Goal: Information Seeking & Learning: Compare options

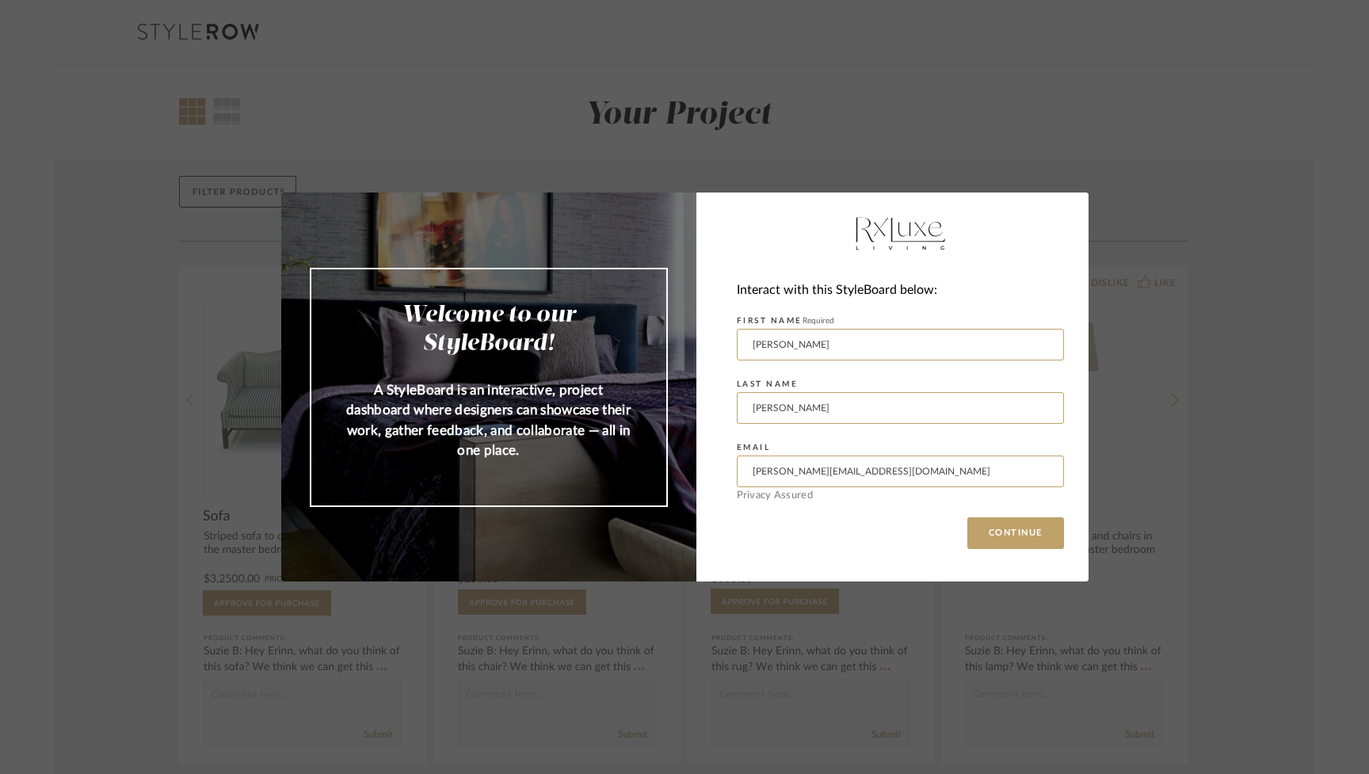
click at [849, 110] on div "Welcome to our StyleBoard! A StyleBoard is an interactive, project dashboard wh…" at bounding box center [684, 387] width 1369 height 774
click at [989, 532] on button "CONTINUE" at bounding box center [1015, 533] width 97 height 32
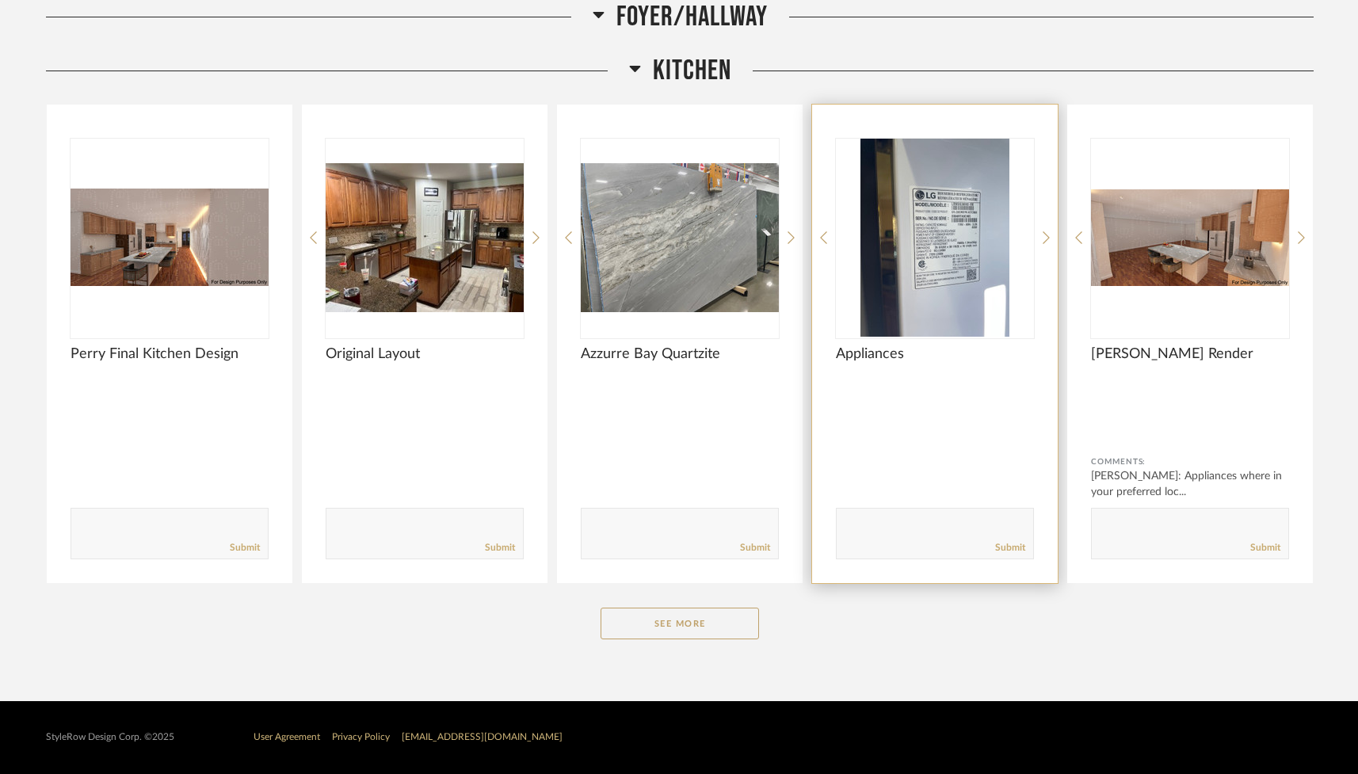
scroll to position [2177, 0]
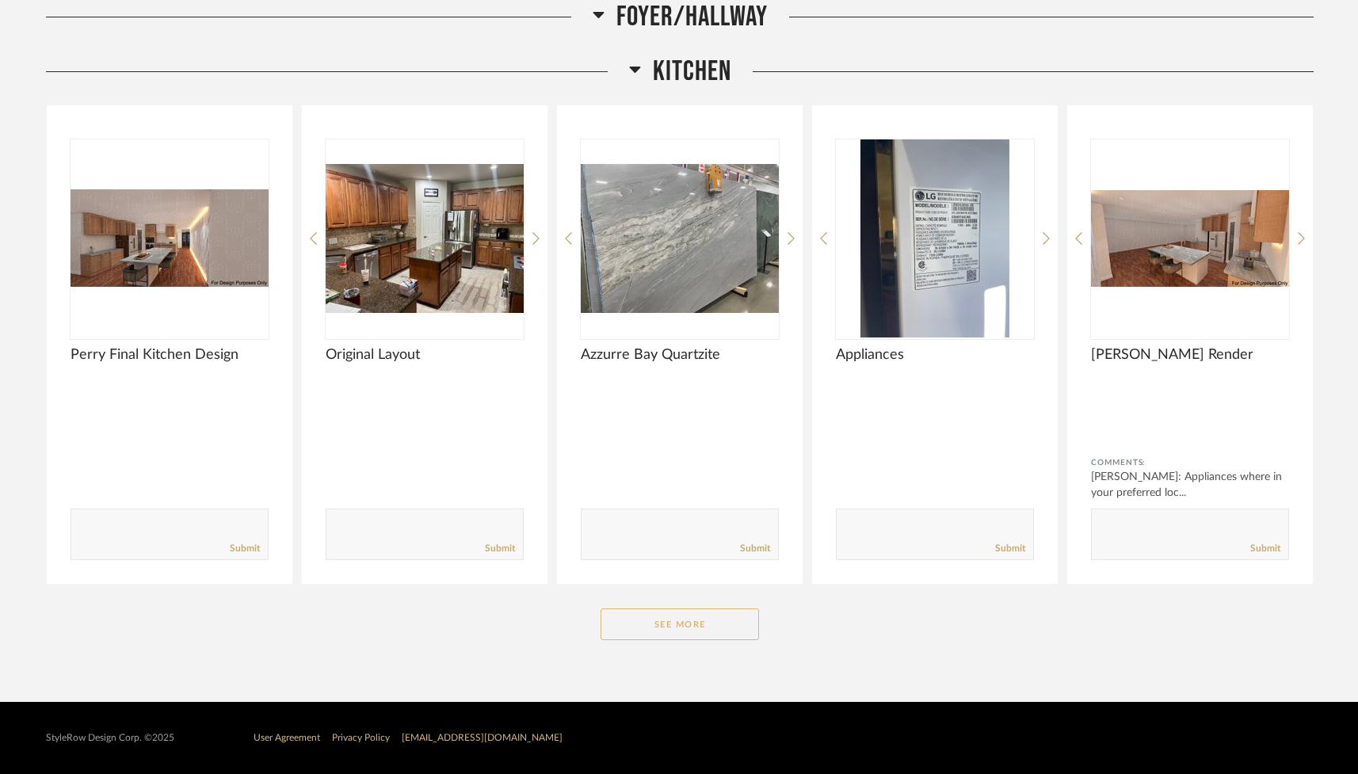
click at [695, 625] on button "See More" at bounding box center [680, 624] width 158 height 32
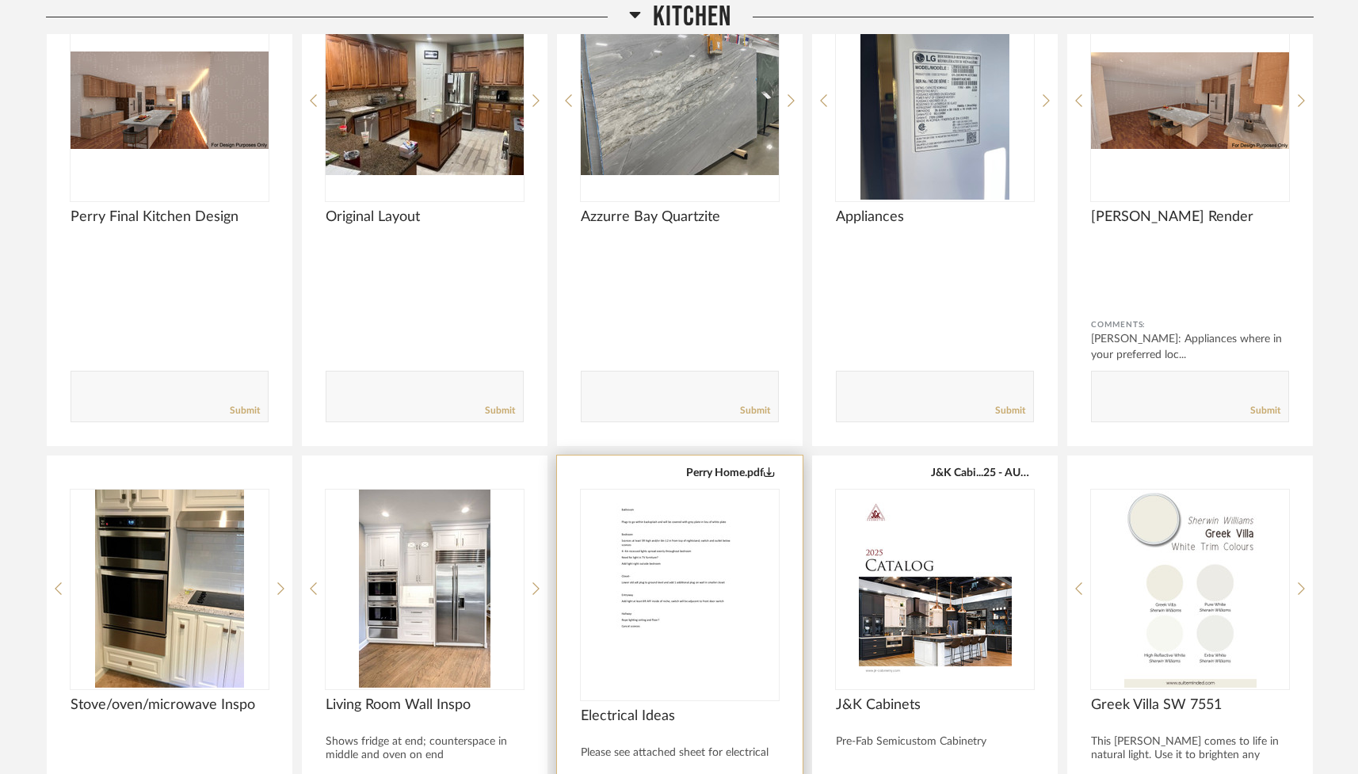
scroll to position [2319, 0]
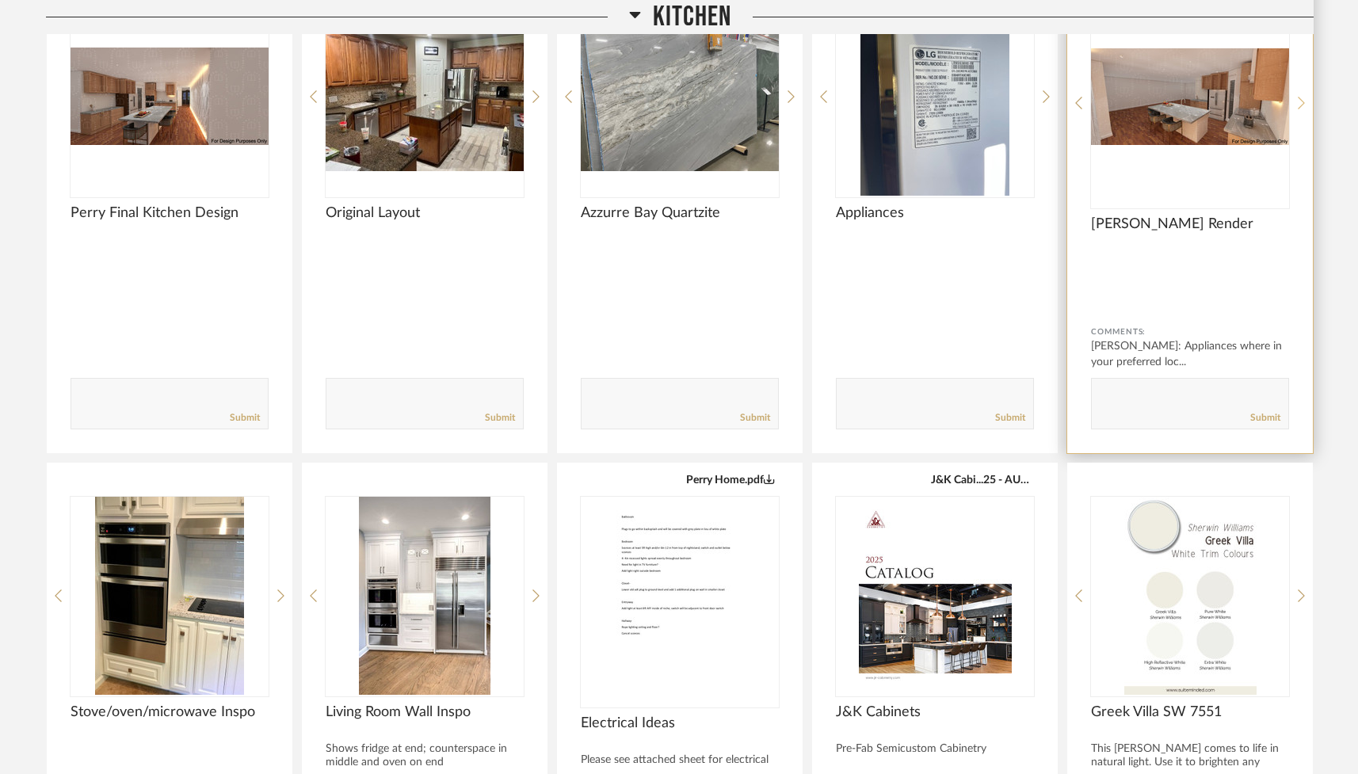
click at [1298, 99] on icon at bounding box center [1301, 103] width 7 height 14
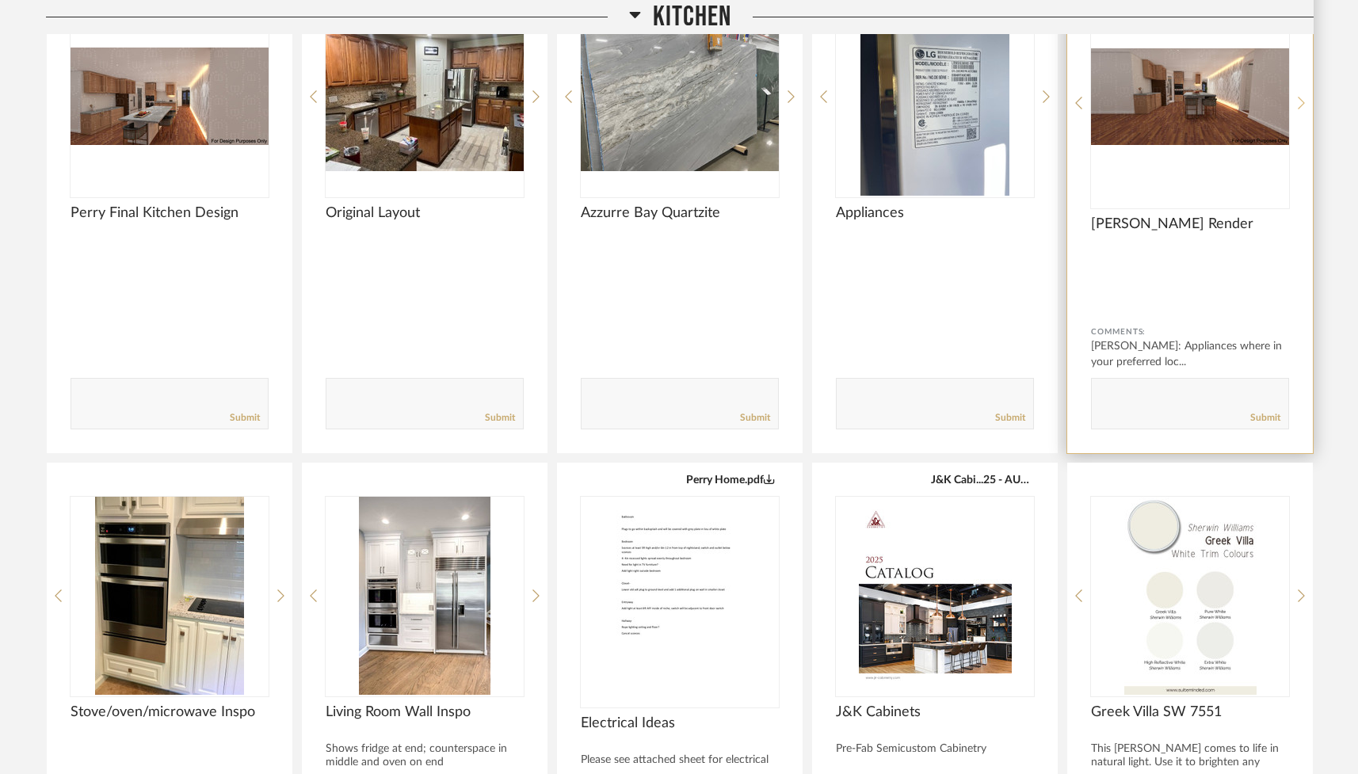
click at [1298, 99] on icon at bounding box center [1301, 103] width 7 height 14
click at [1298, 100] on icon at bounding box center [1301, 103] width 7 height 14
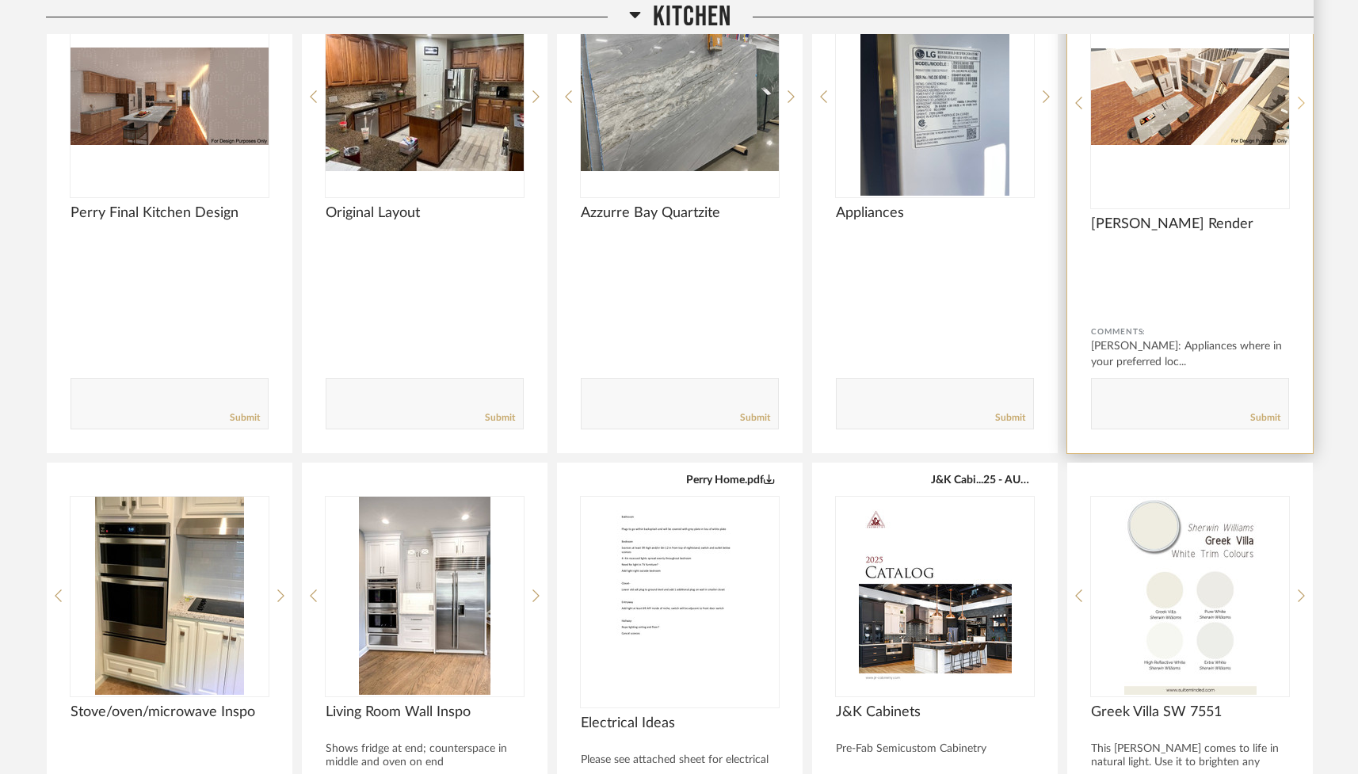
click at [1298, 100] on icon at bounding box center [1301, 103] width 7 height 14
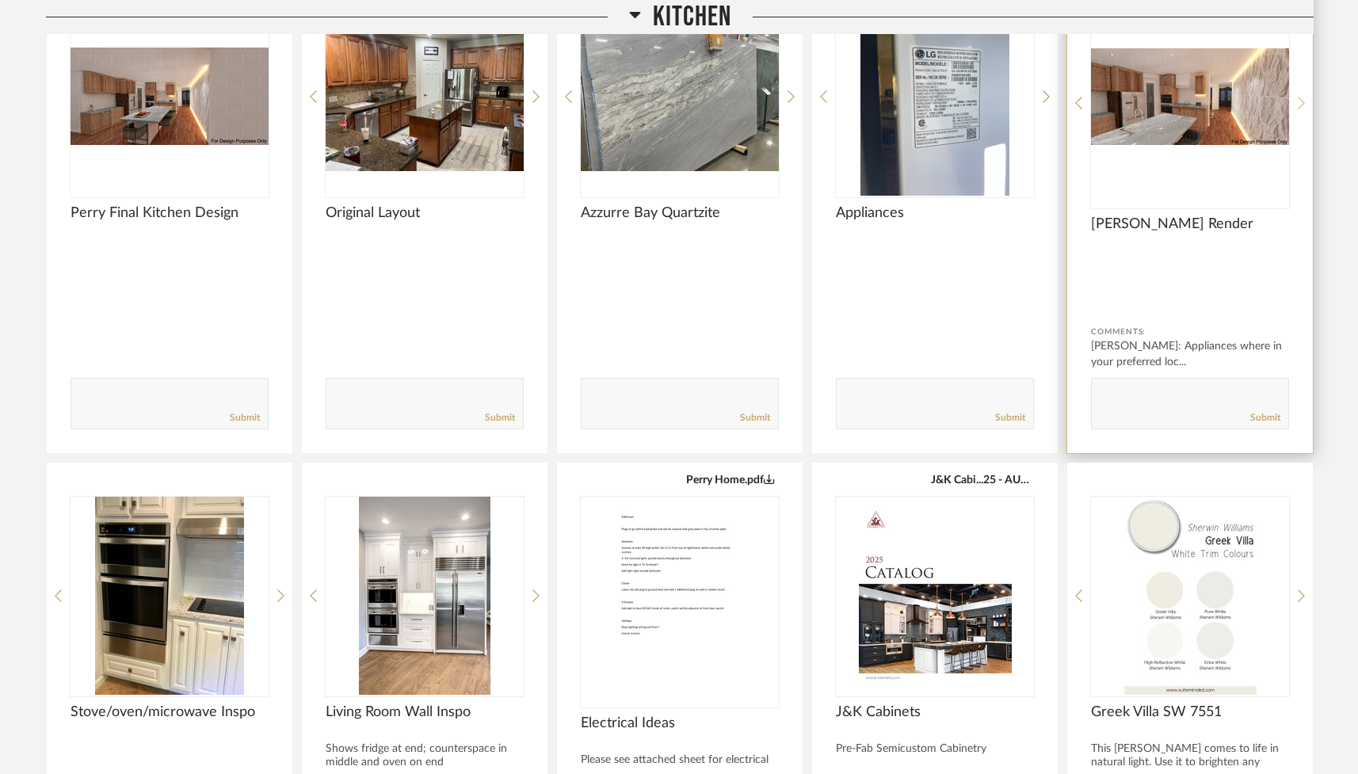
click at [1298, 100] on icon at bounding box center [1301, 103] width 7 height 14
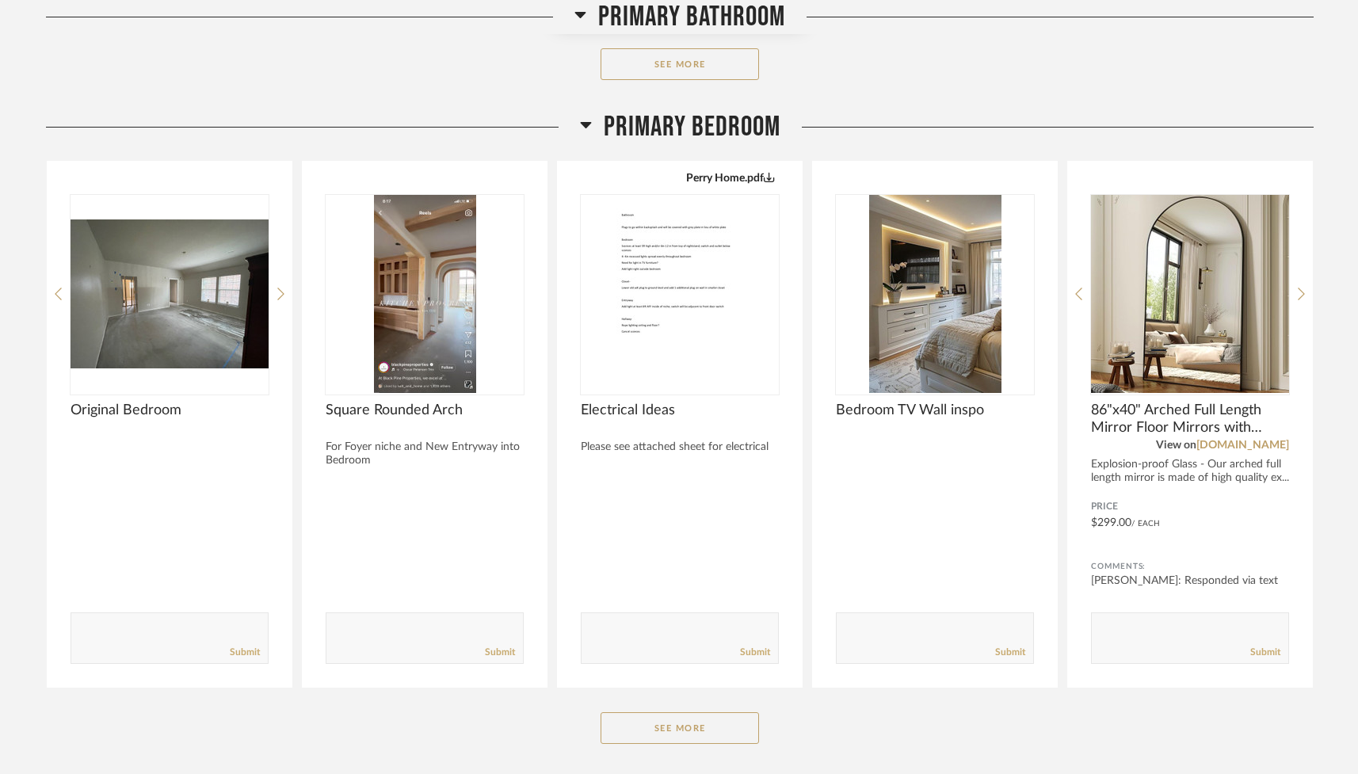
scroll to position [807, 0]
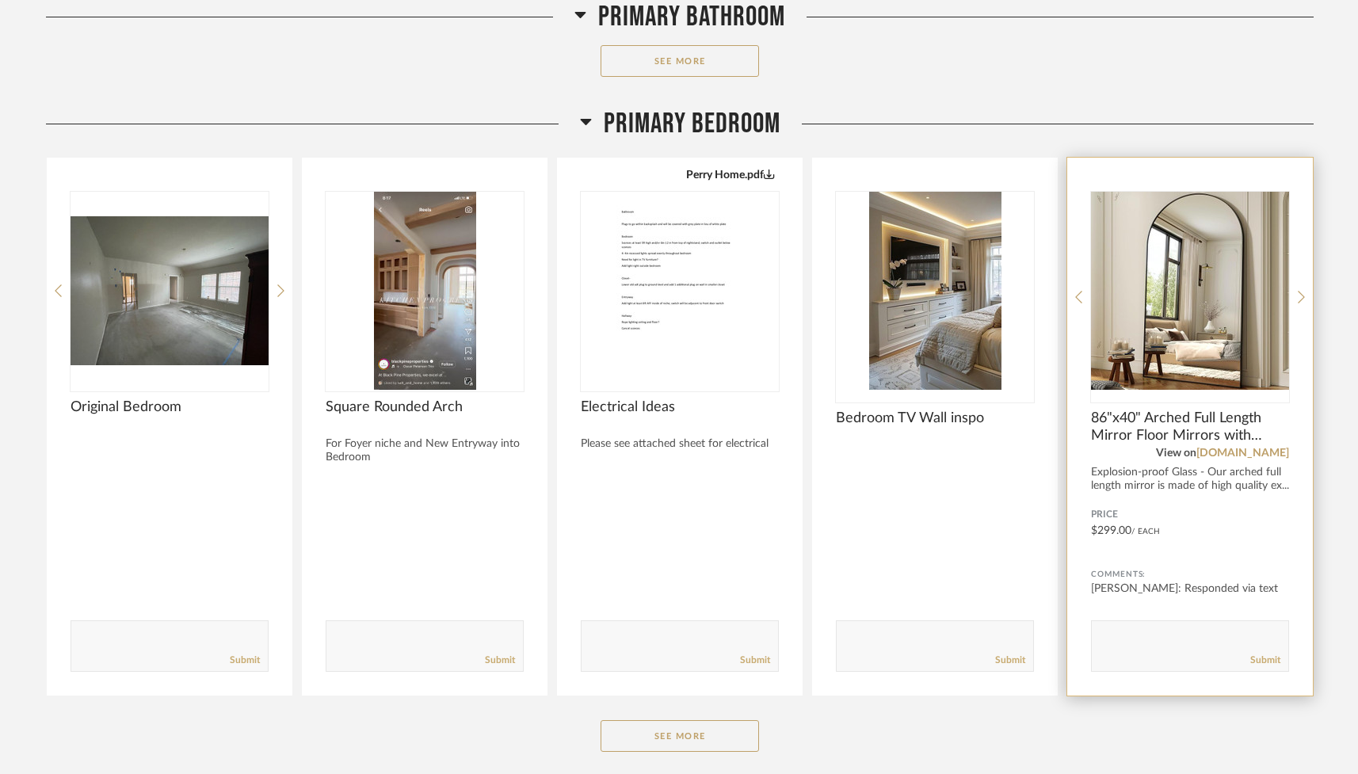
click at [1297, 296] on div "86"x40" Arched Full Length Mirror Floor Mirrors with Aluminum Alloy Frame Free-…" at bounding box center [1190, 427] width 246 height 538
click at [1299, 296] on icon at bounding box center [1301, 297] width 7 height 14
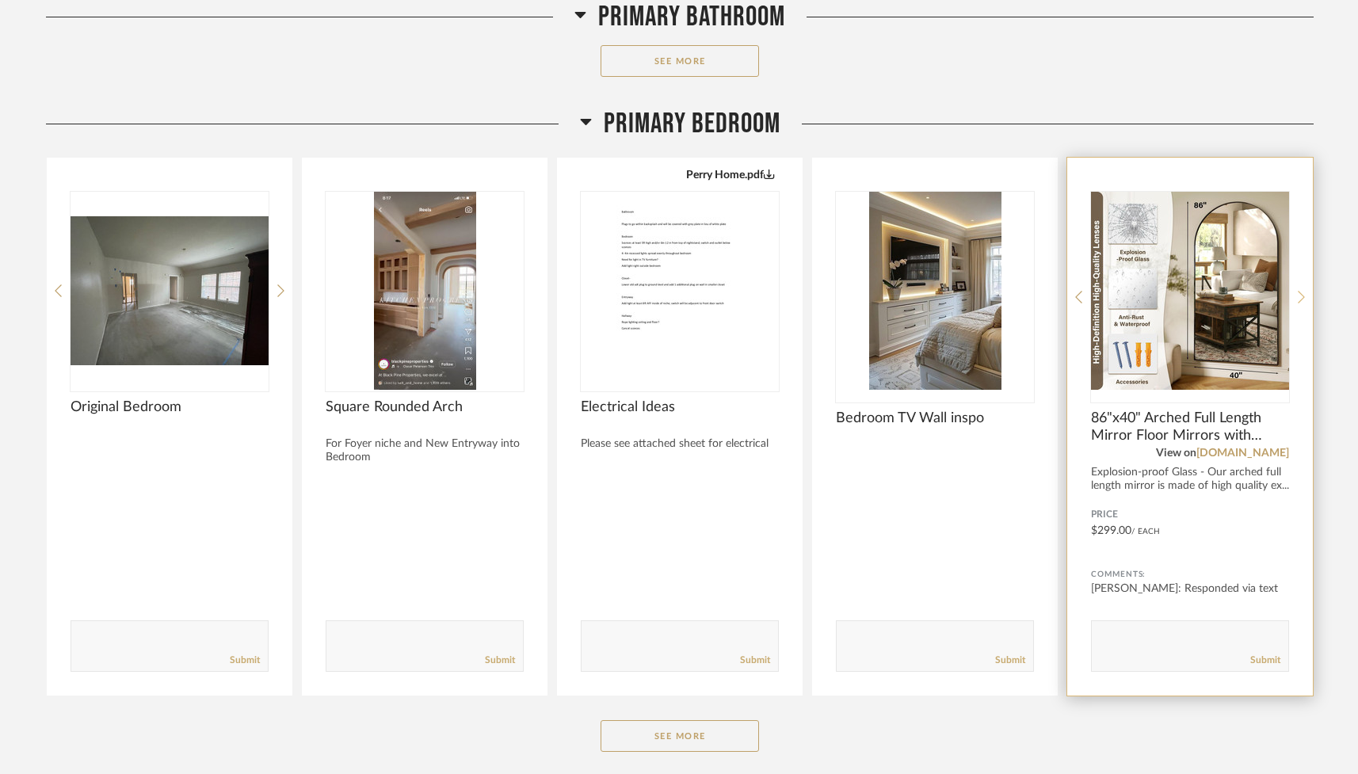
click at [1299, 296] on icon at bounding box center [1301, 297] width 7 height 14
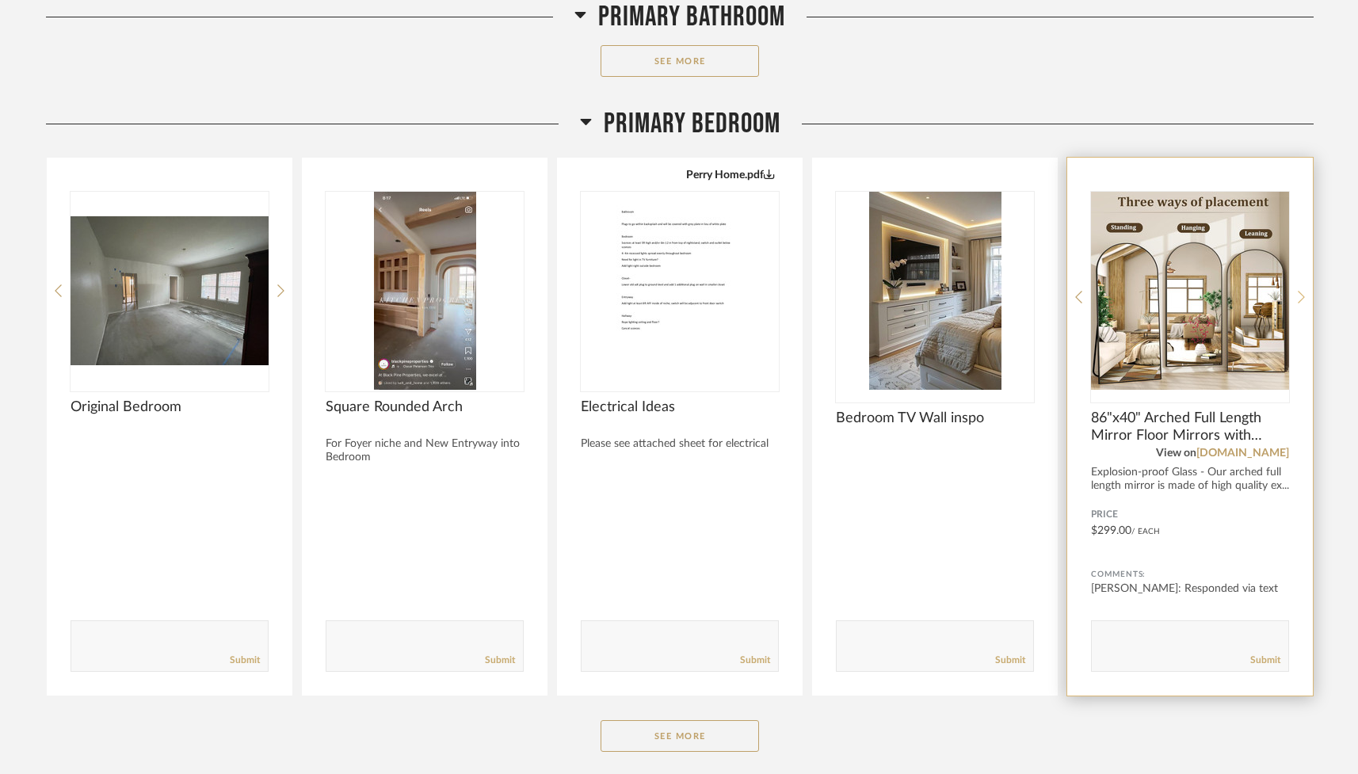
click at [1300, 296] on icon at bounding box center [1301, 297] width 7 height 14
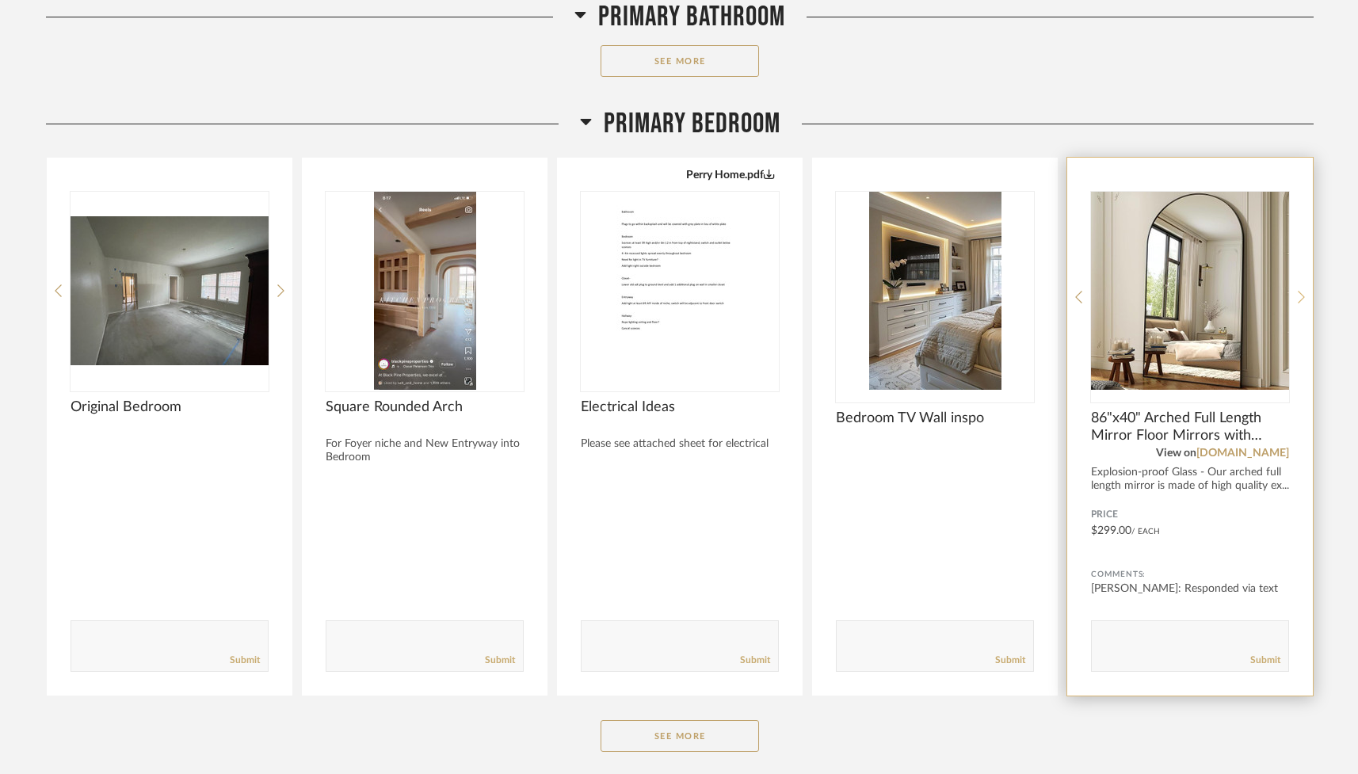
click at [1300, 297] on icon at bounding box center [1301, 297] width 7 height 14
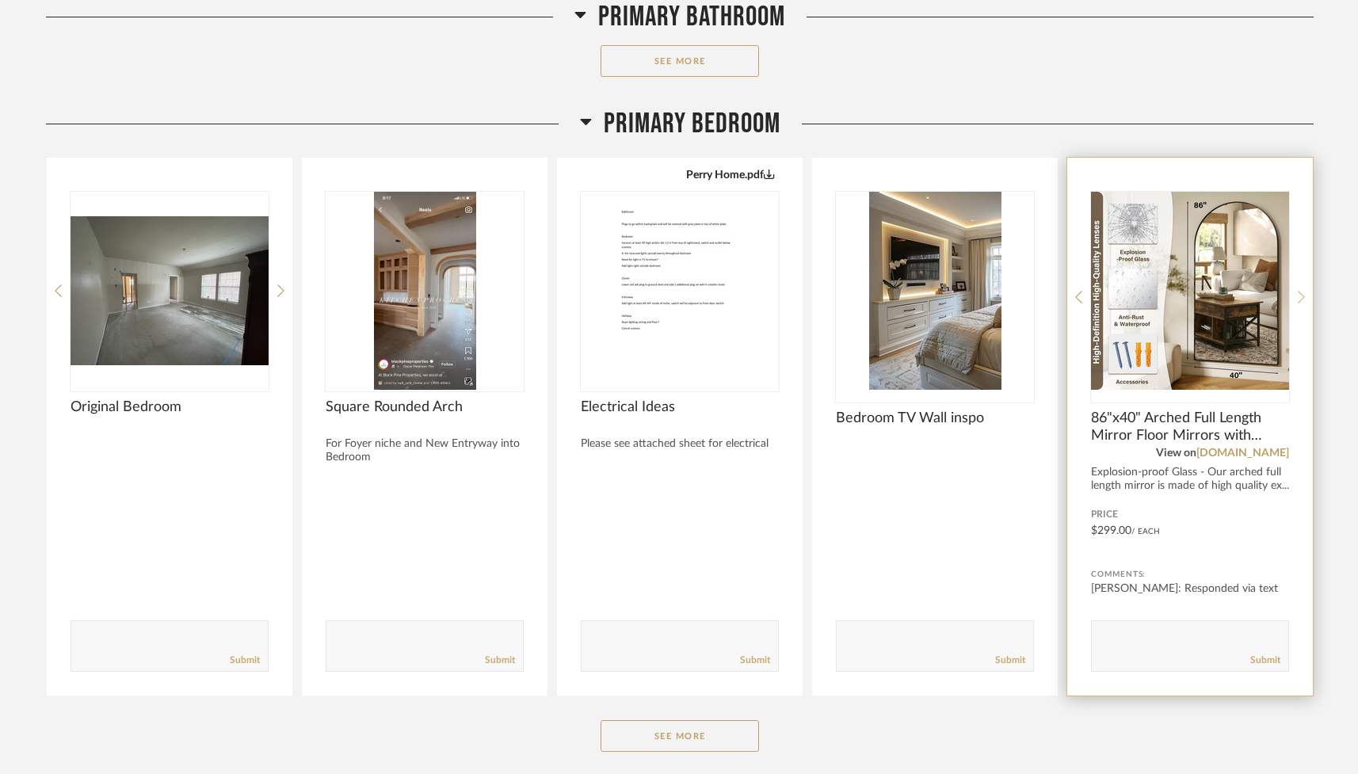
click at [1300, 298] on icon at bounding box center [1301, 297] width 7 height 14
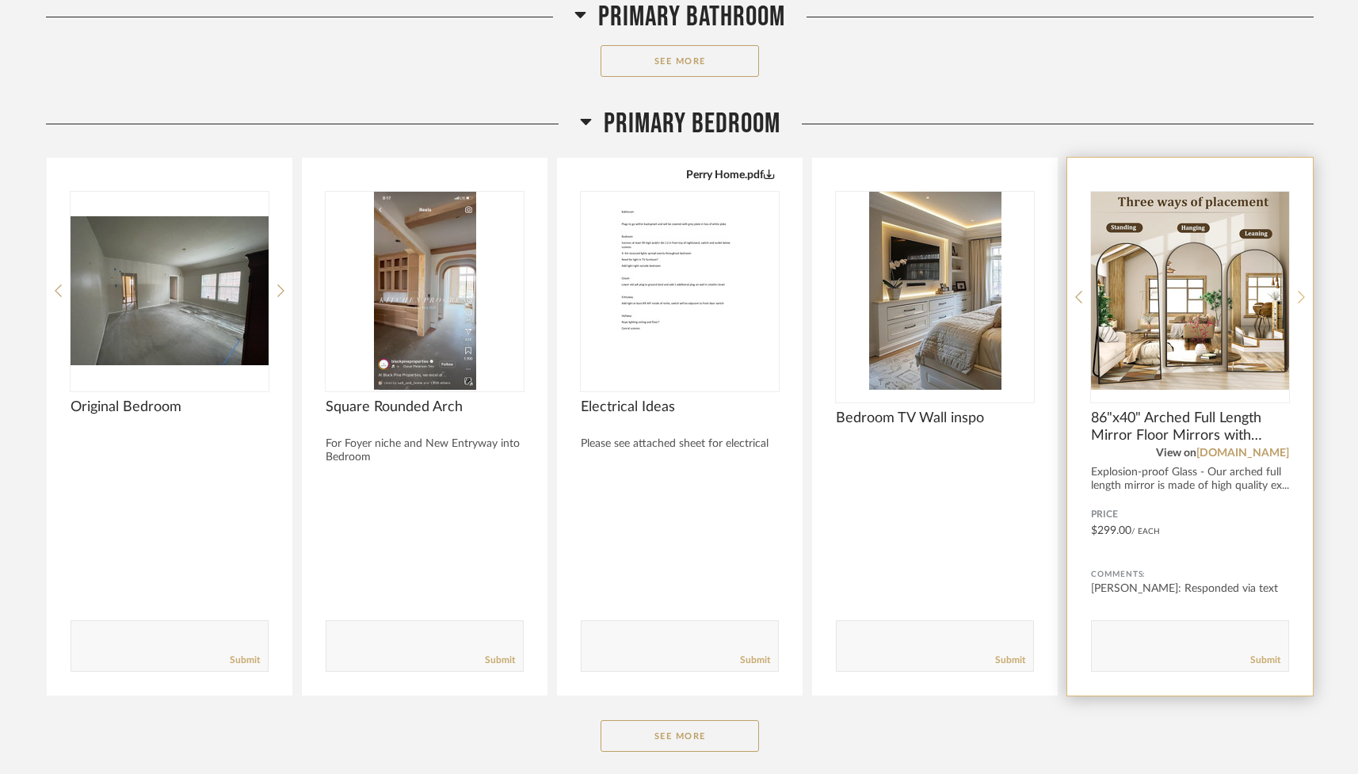
click at [1300, 298] on icon at bounding box center [1301, 297] width 7 height 14
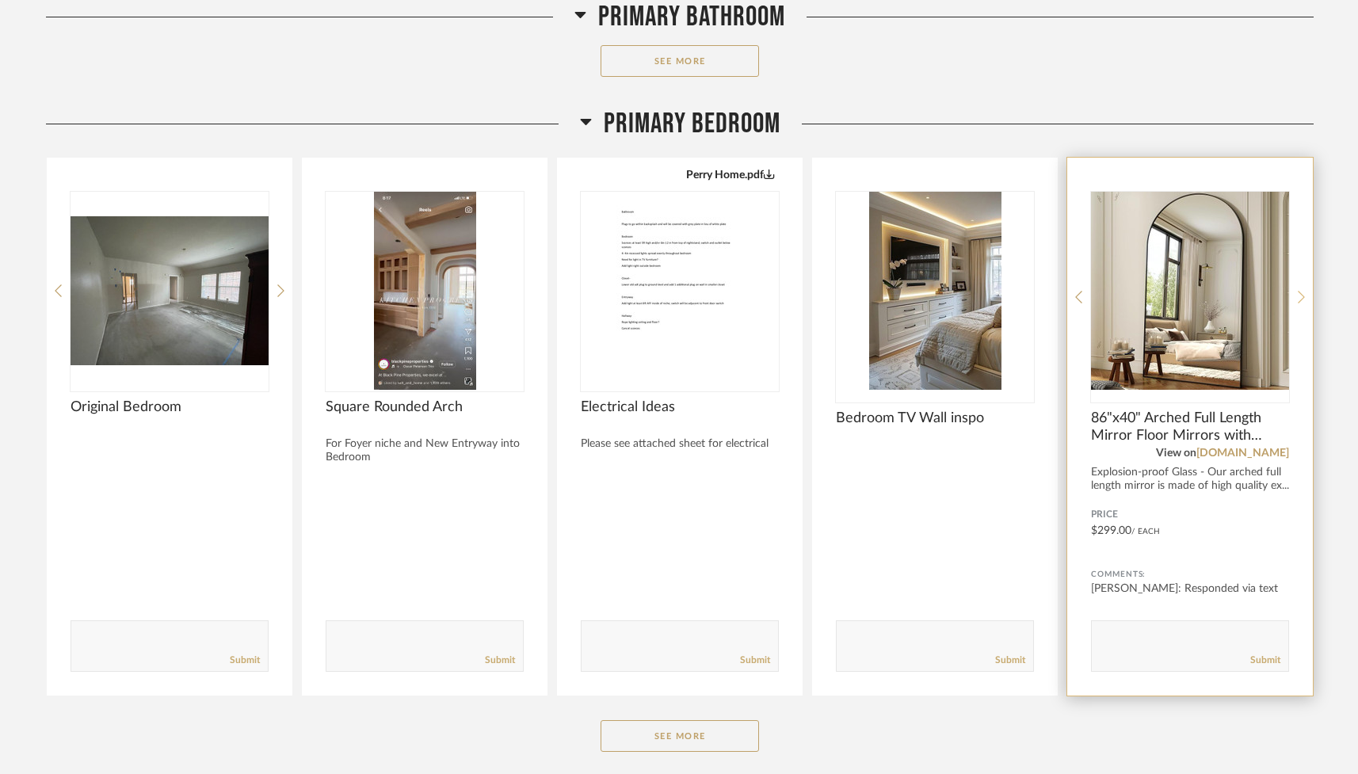
click at [1300, 299] on icon at bounding box center [1301, 297] width 7 height 14
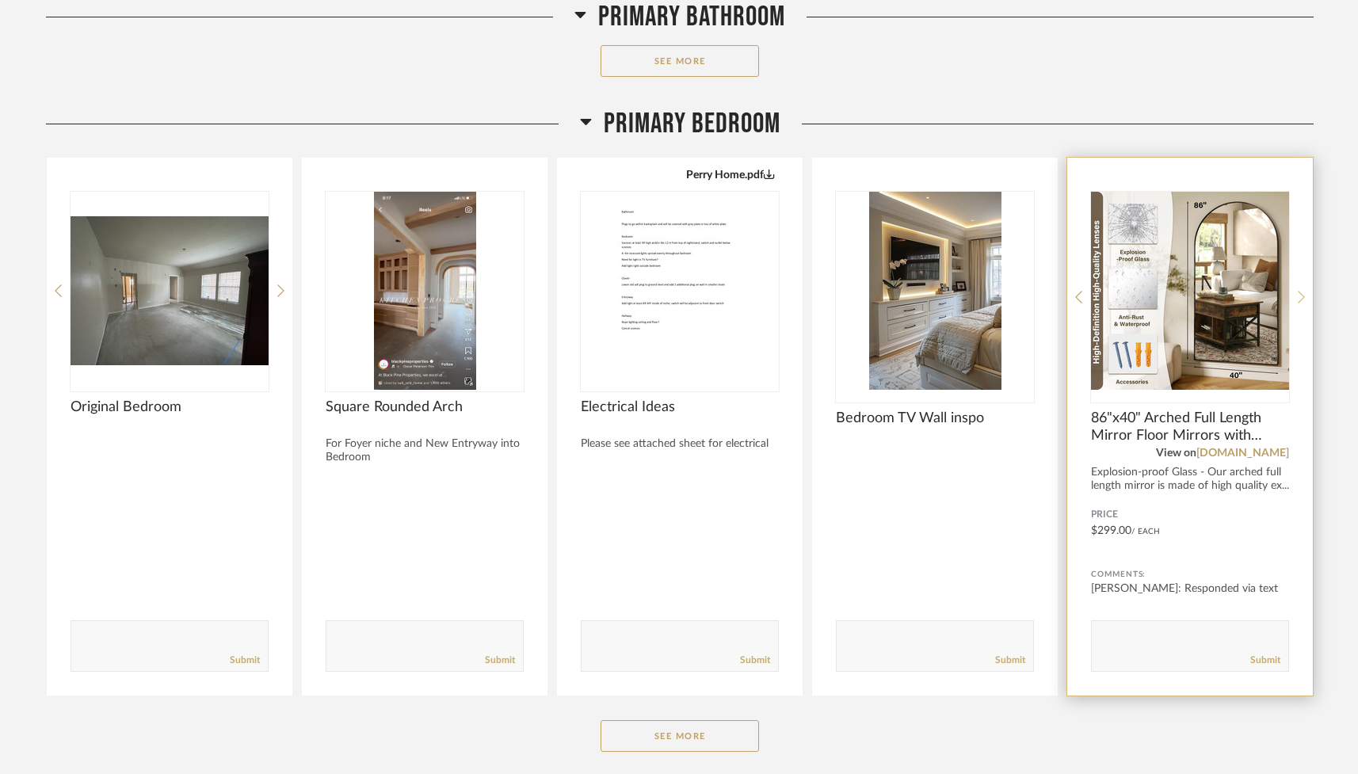
click at [1300, 299] on icon at bounding box center [1301, 297] width 7 height 14
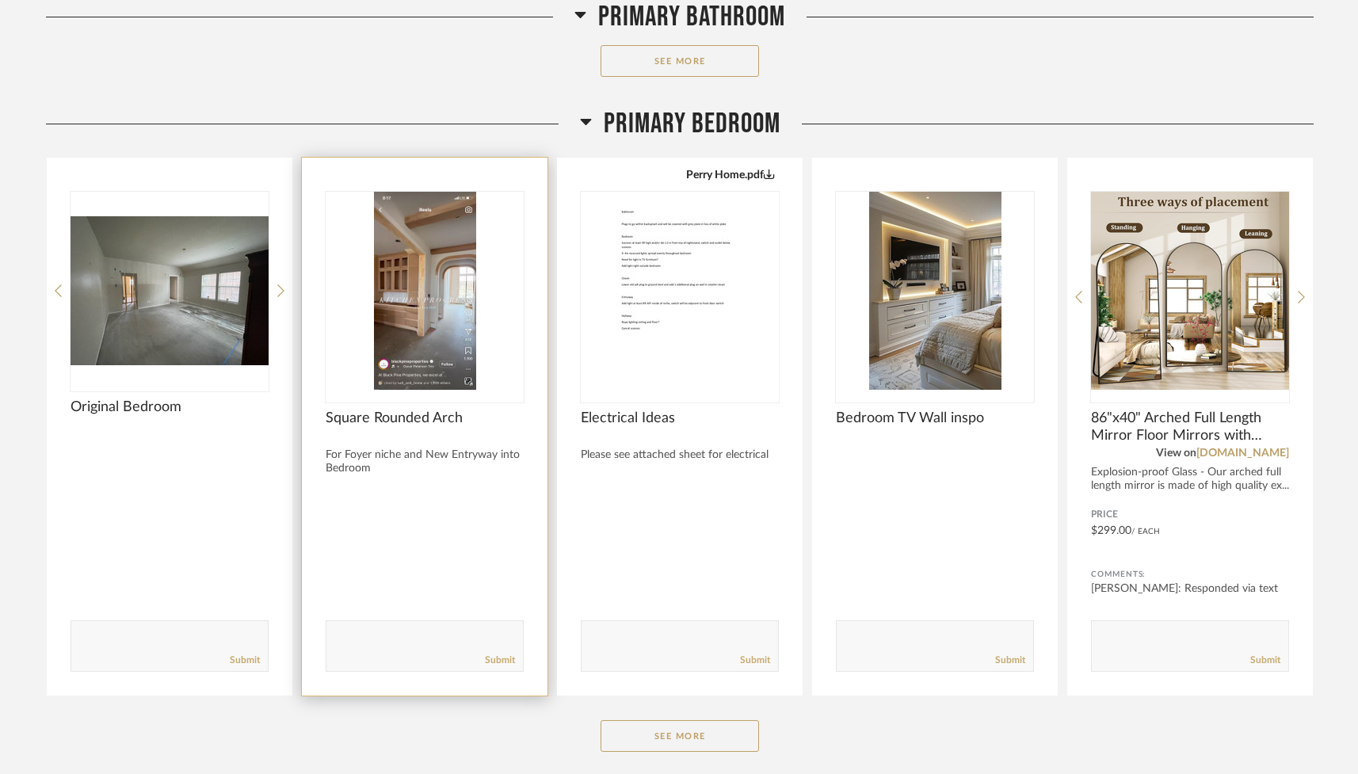
click at [425, 321] on img "0" at bounding box center [425, 291] width 198 height 198
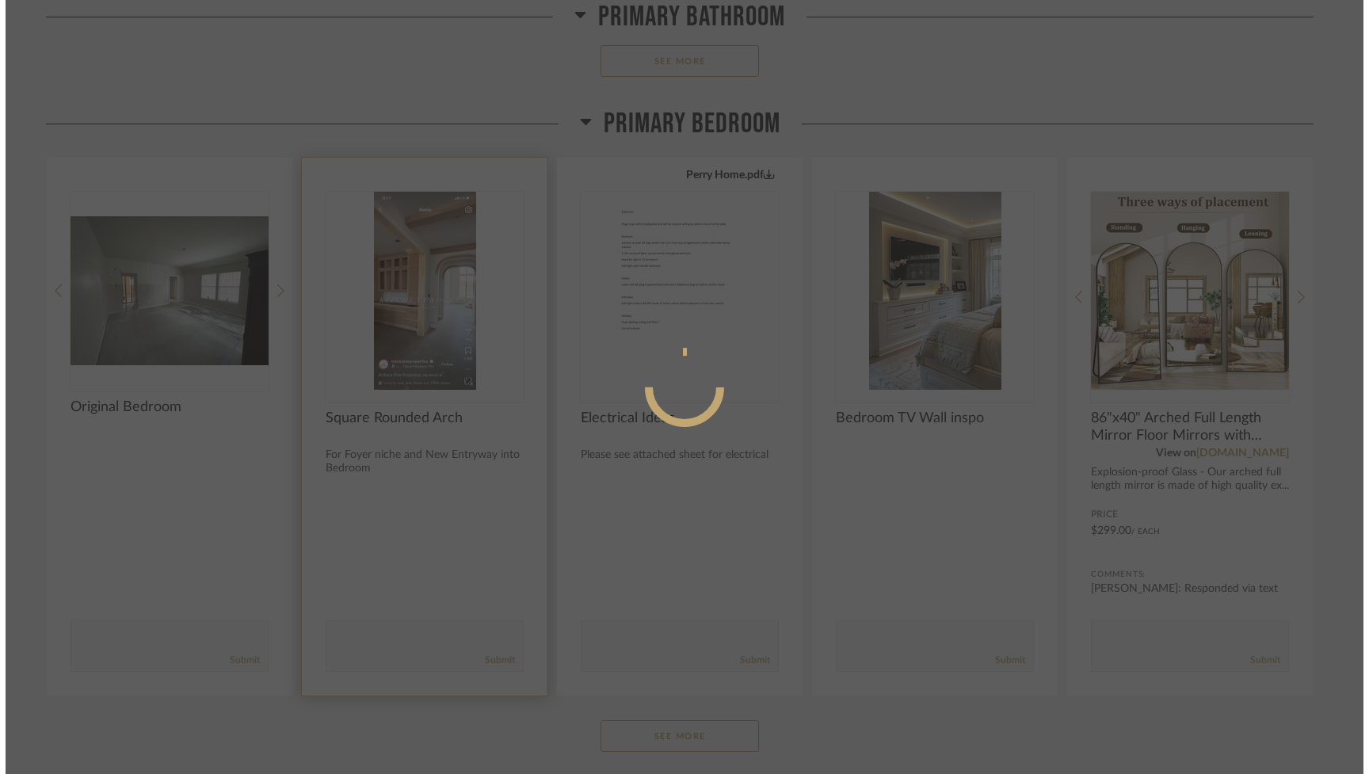
scroll to position [0, 0]
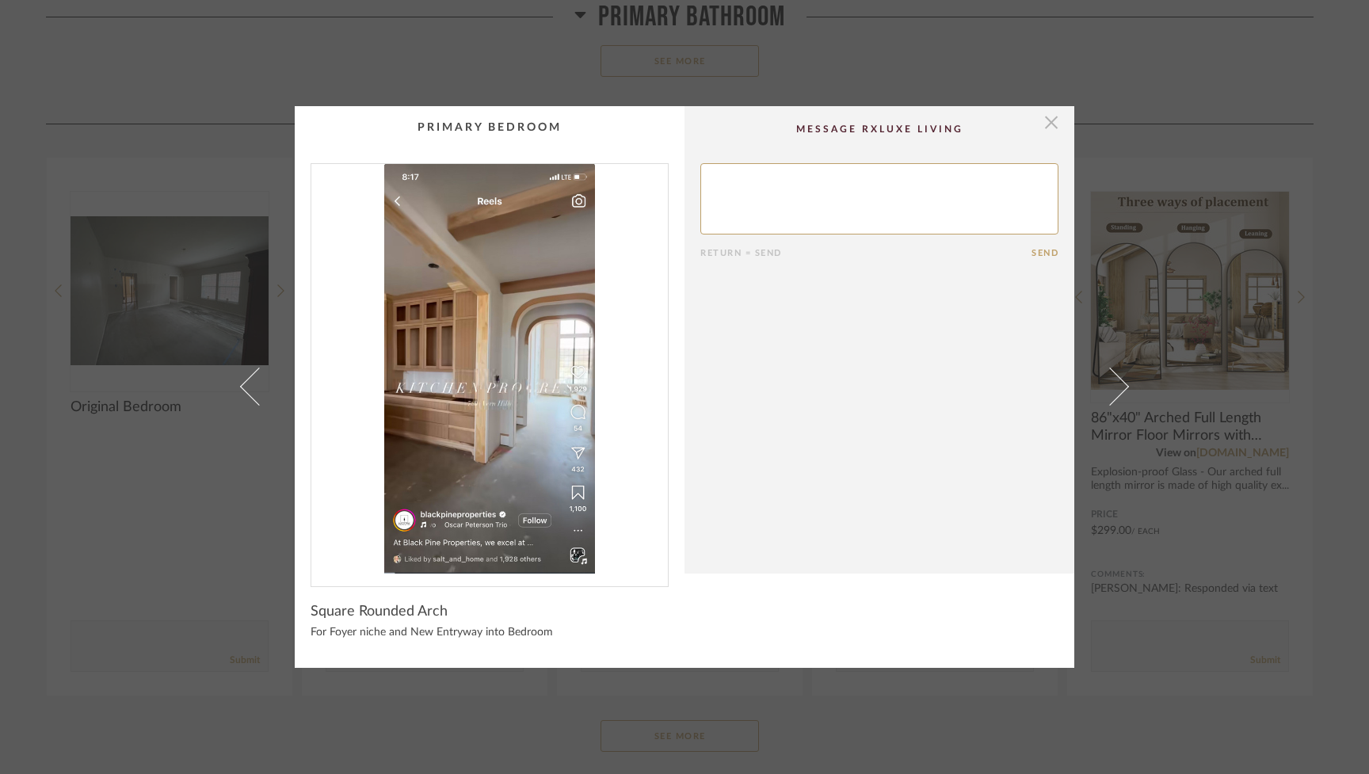
click at [1045, 121] on span "button" at bounding box center [1052, 122] width 32 height 32
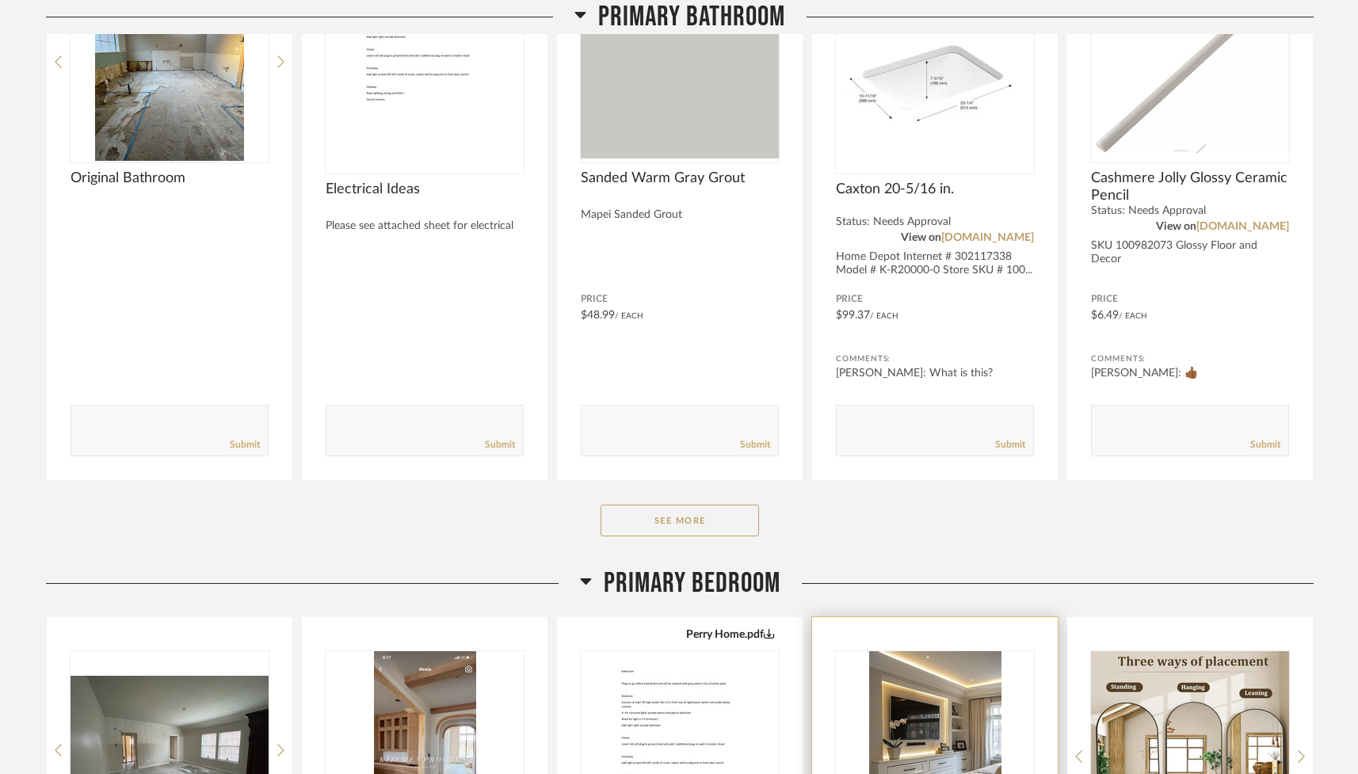
scroll to position [348, 0]
click at [677, 524] on button "See More" at bounding box center [680, 521] width 158 height 32
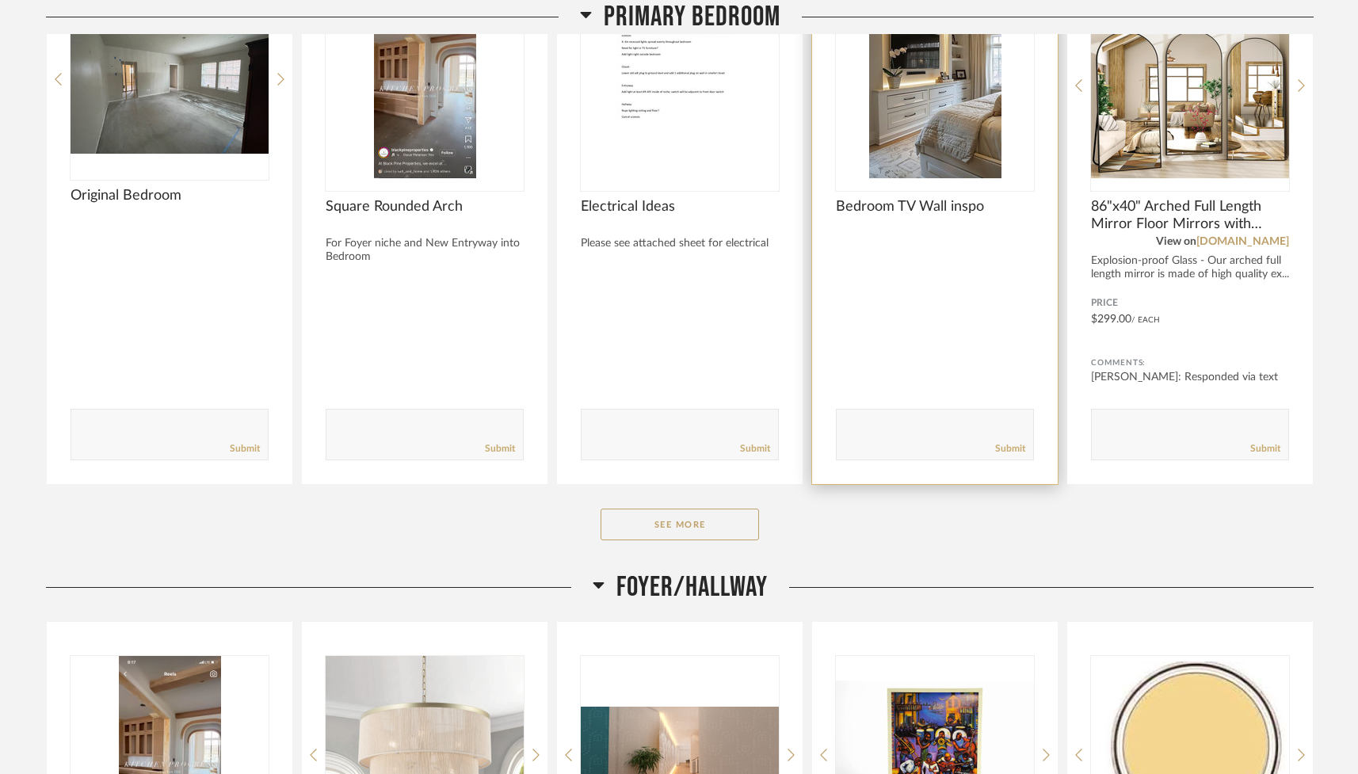
scroll to position [2655, 0]
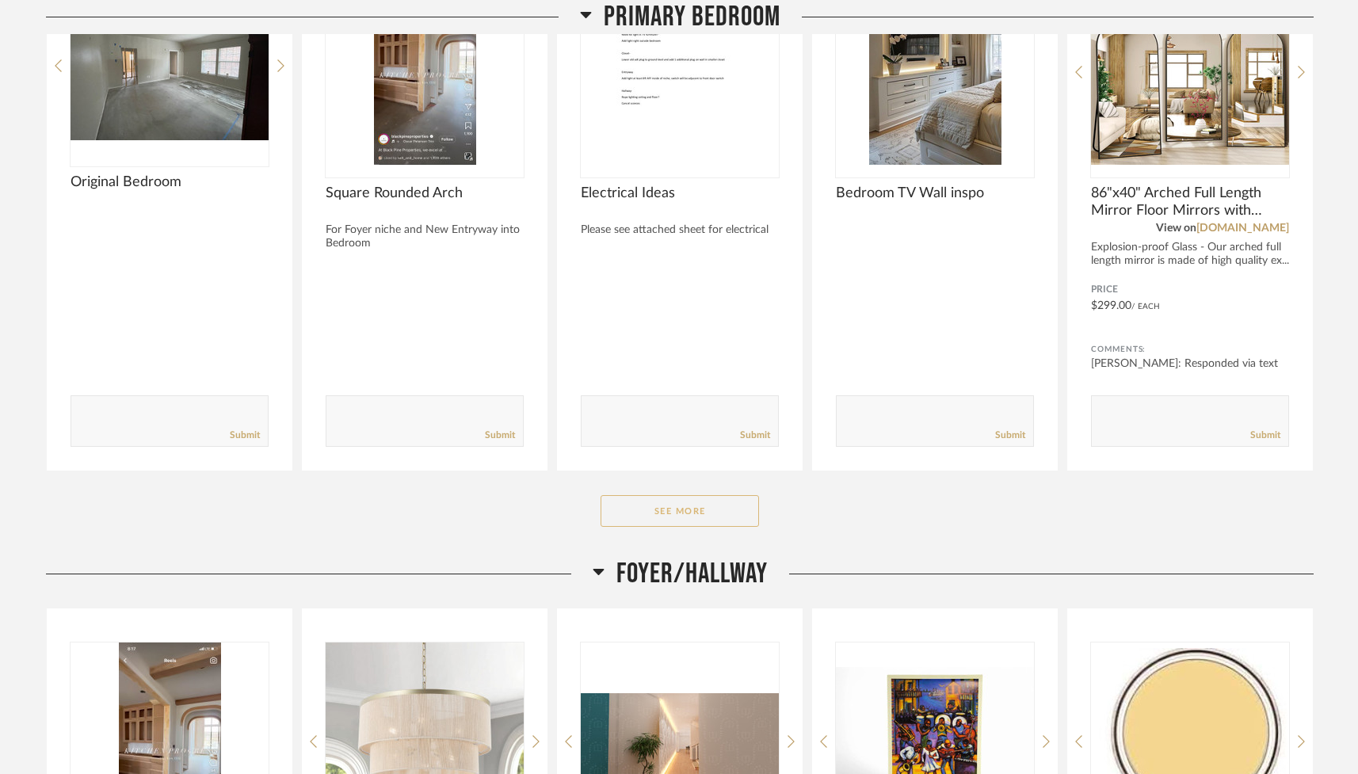
click at [729, 502] on button "See More" at bounding box center [680, 511] width 158 height 32
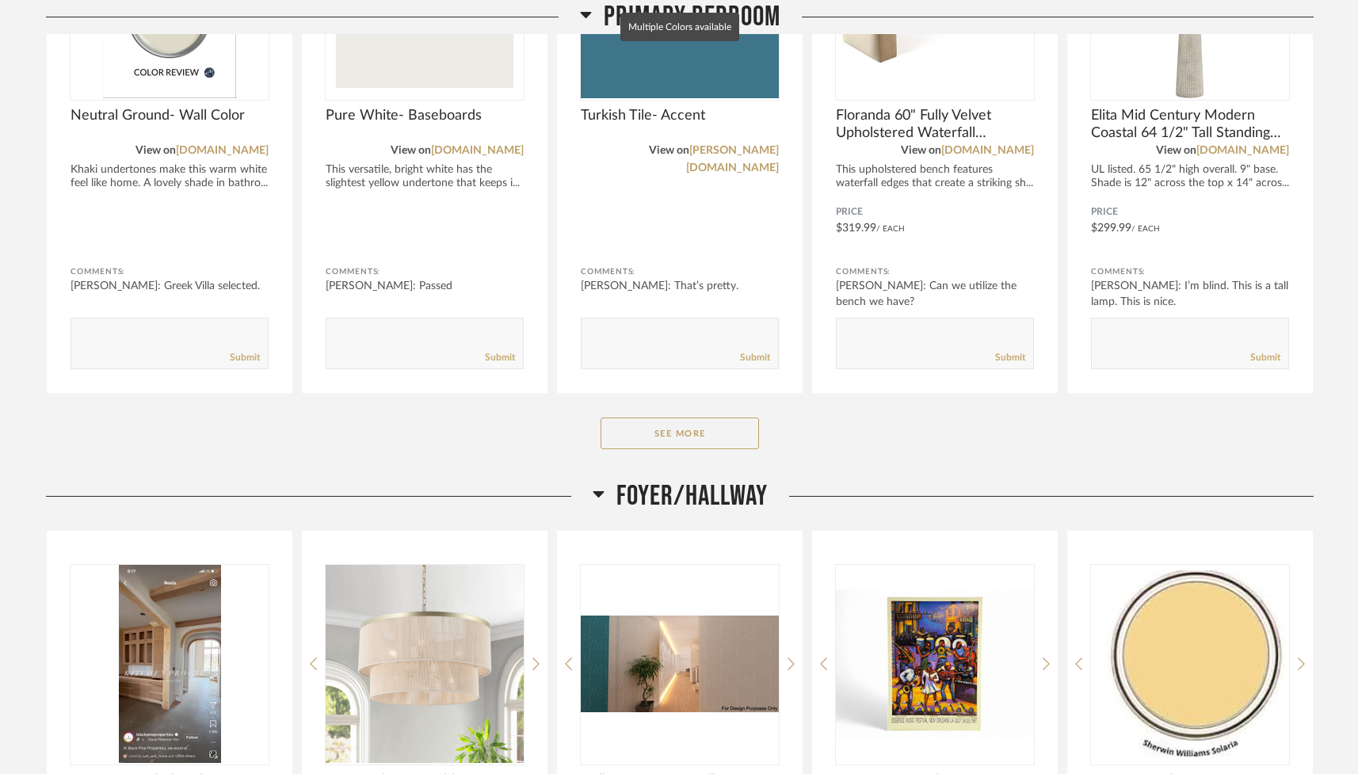
scroll to position [4883, 0]
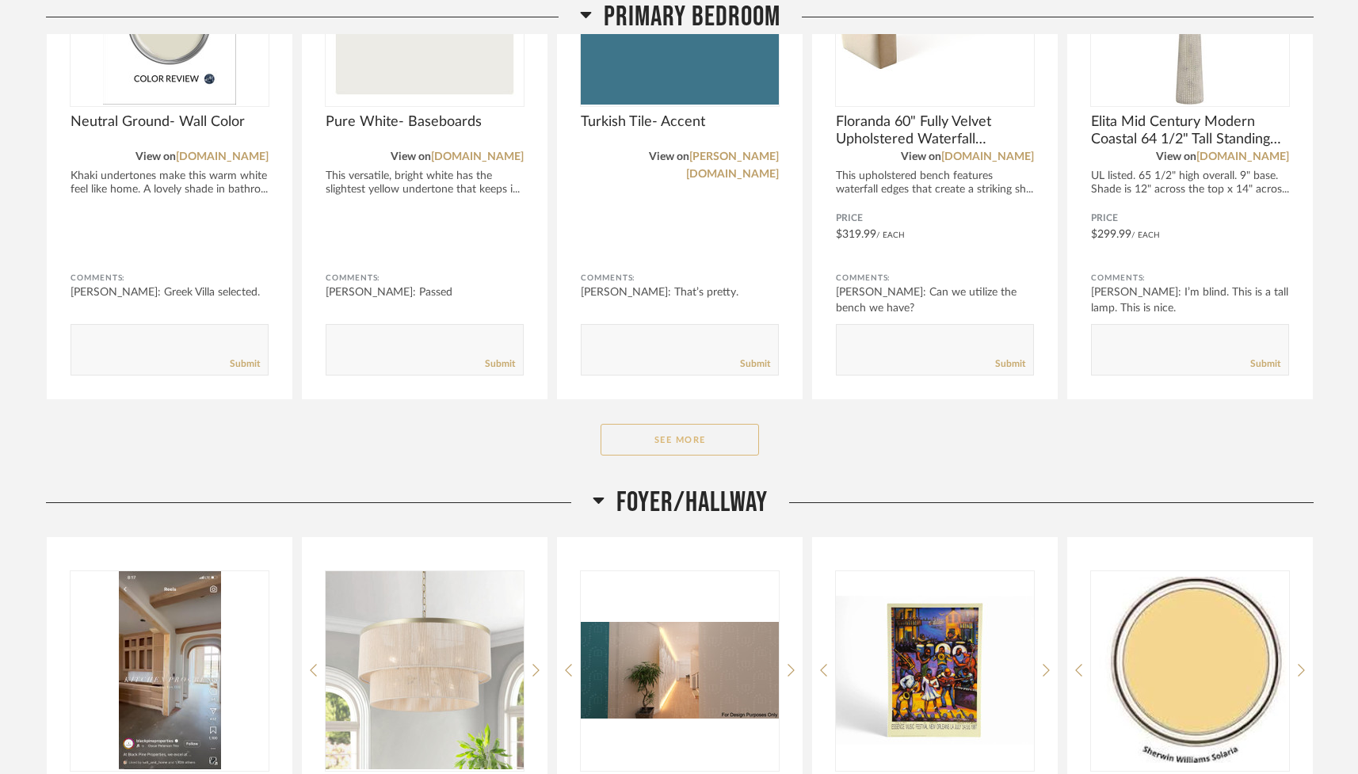
click at [685, 441] on button "See More" at bounding box center [680, 440] width 158 height 32
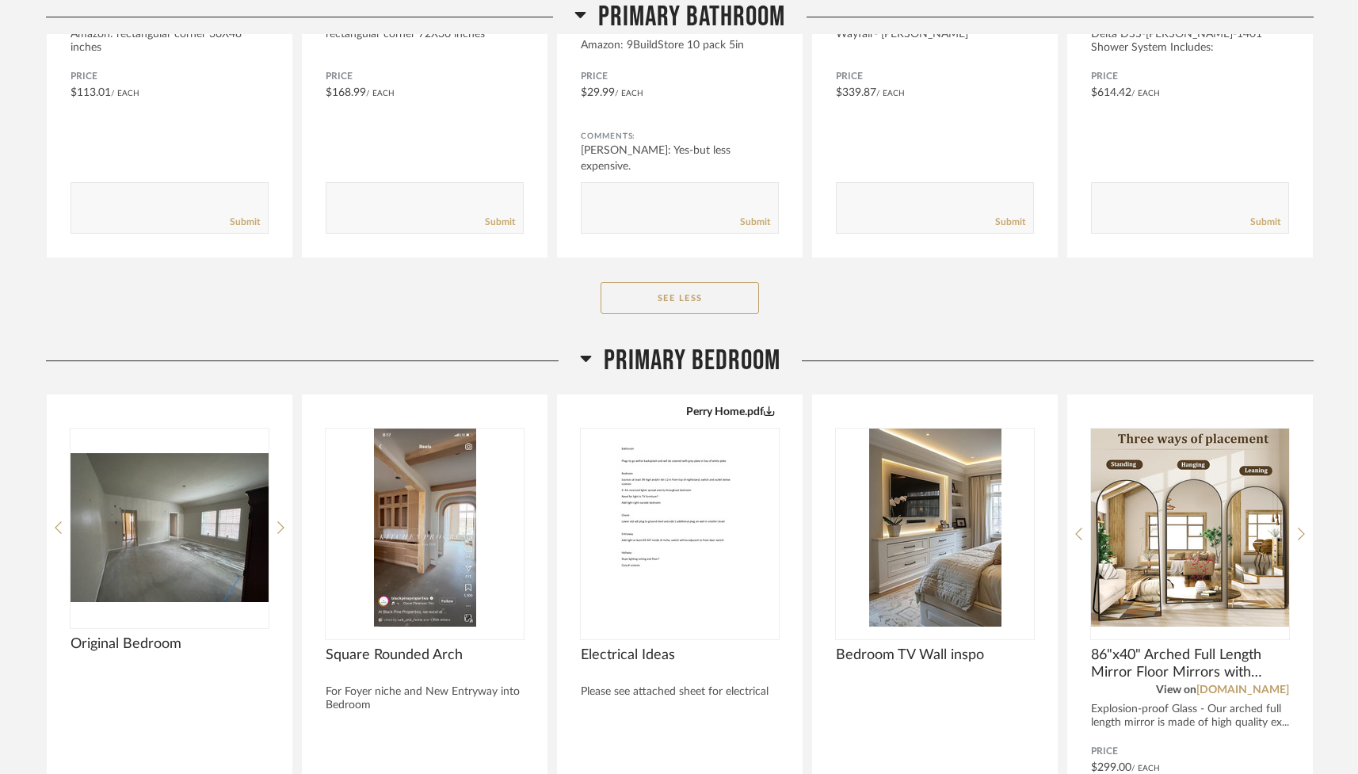
scroll to position [2209, 0]
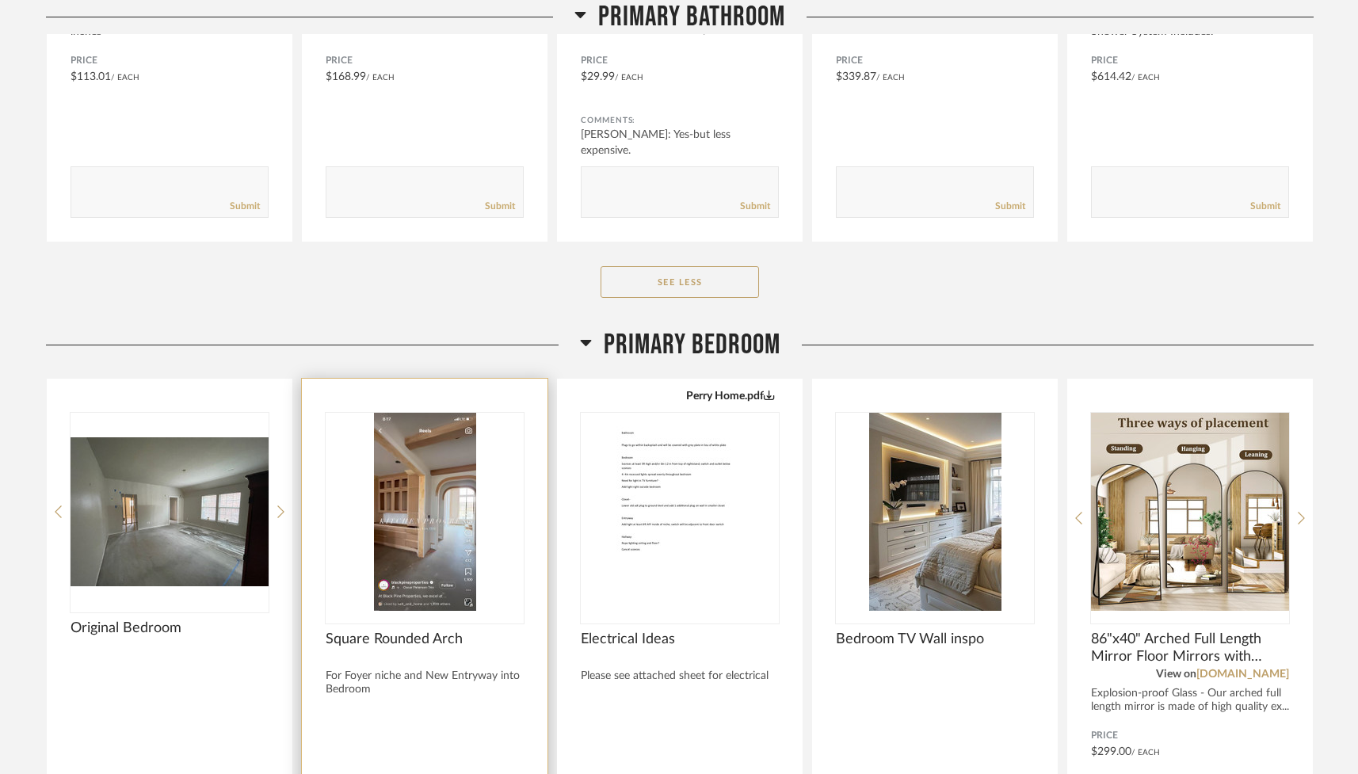
click at [423, 515] on img "0" at bounding box center [425, 512] width 198 height 198
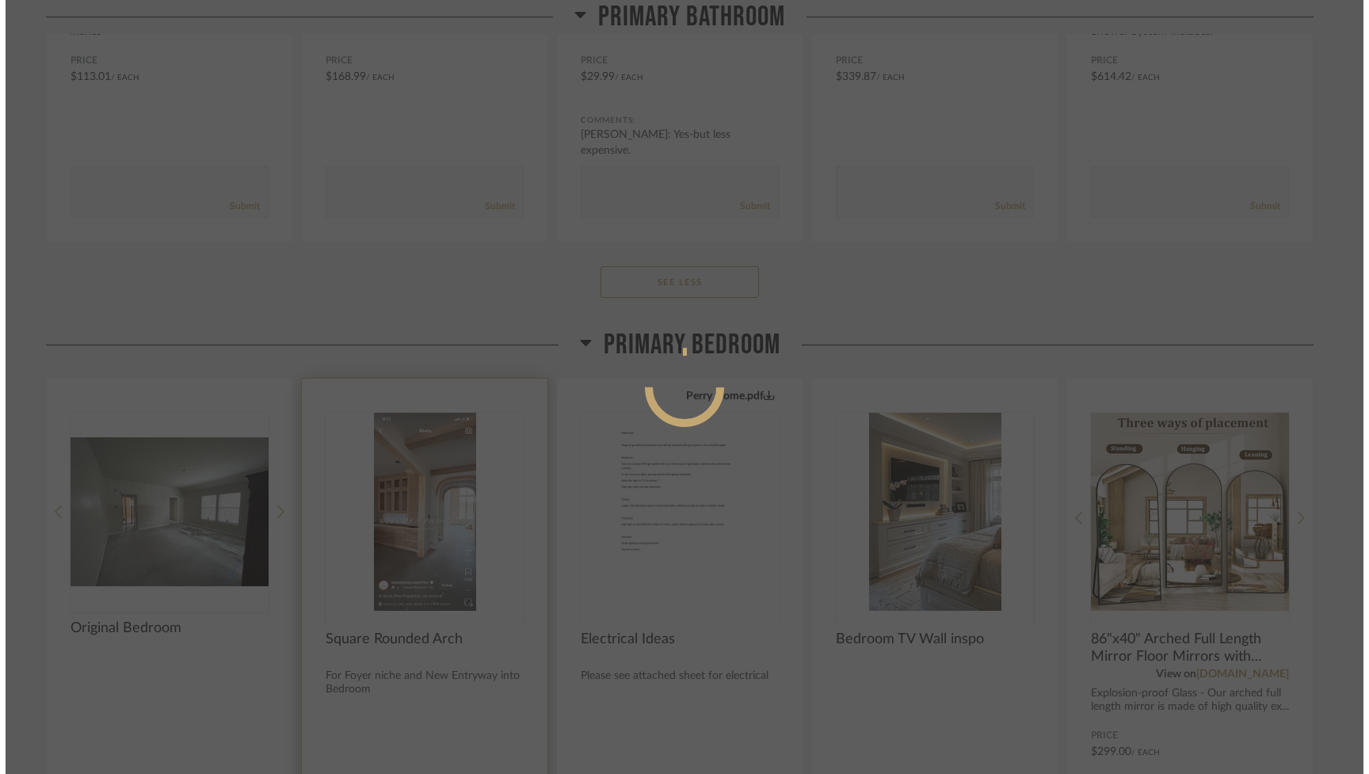
scroll to position [0, 0]
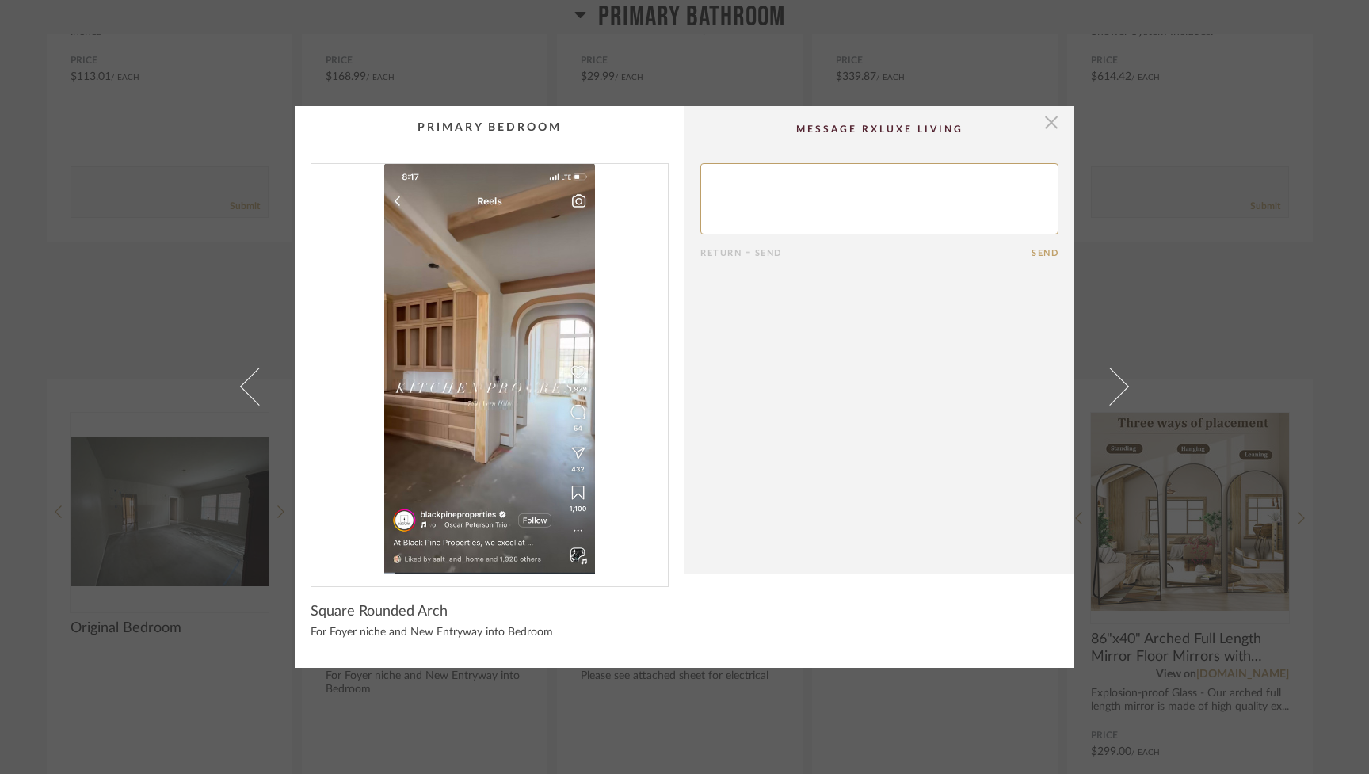
click at [1044, 120] on span "button" at bounding box center [1052, 122] width 32 height 32
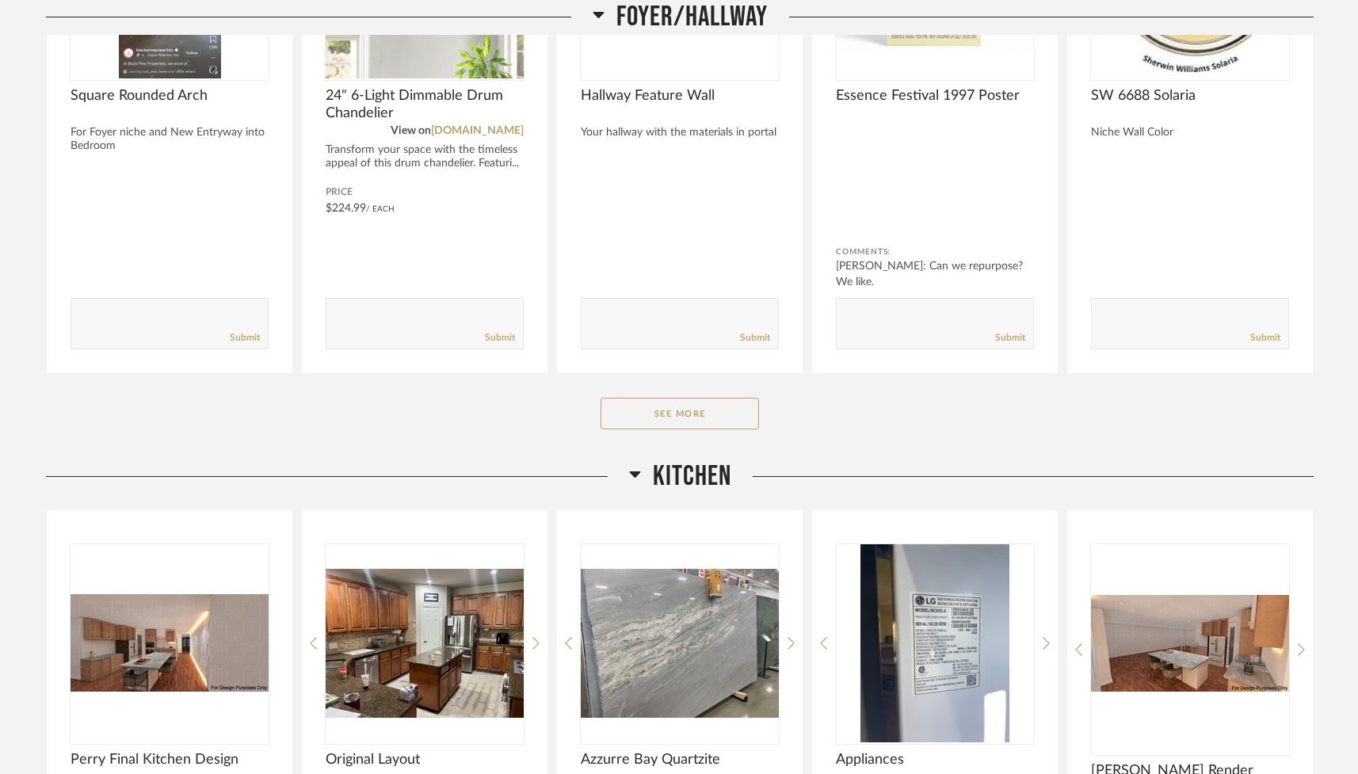
scroll to position [6151, 0]
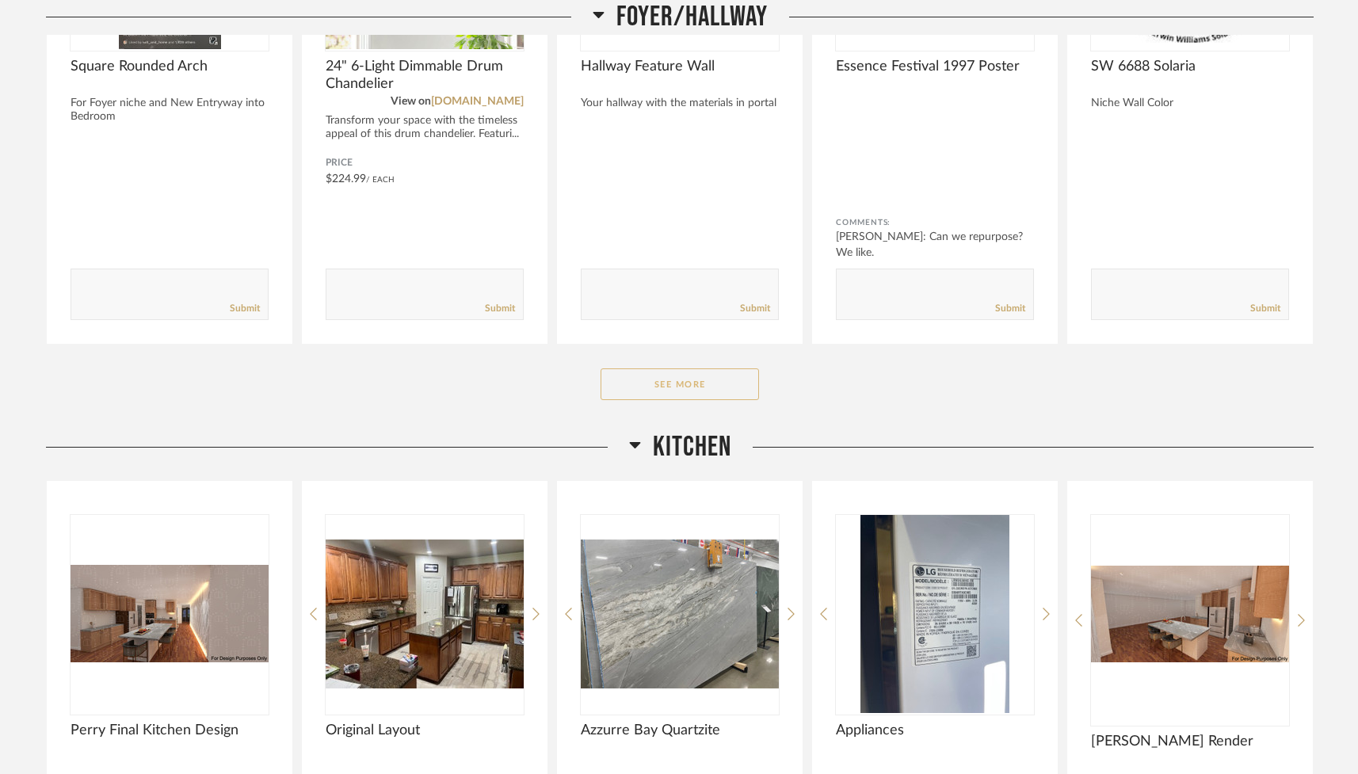
click at [715, 391] on button "See More" at bounding box center [680, 384] width 158 height 32
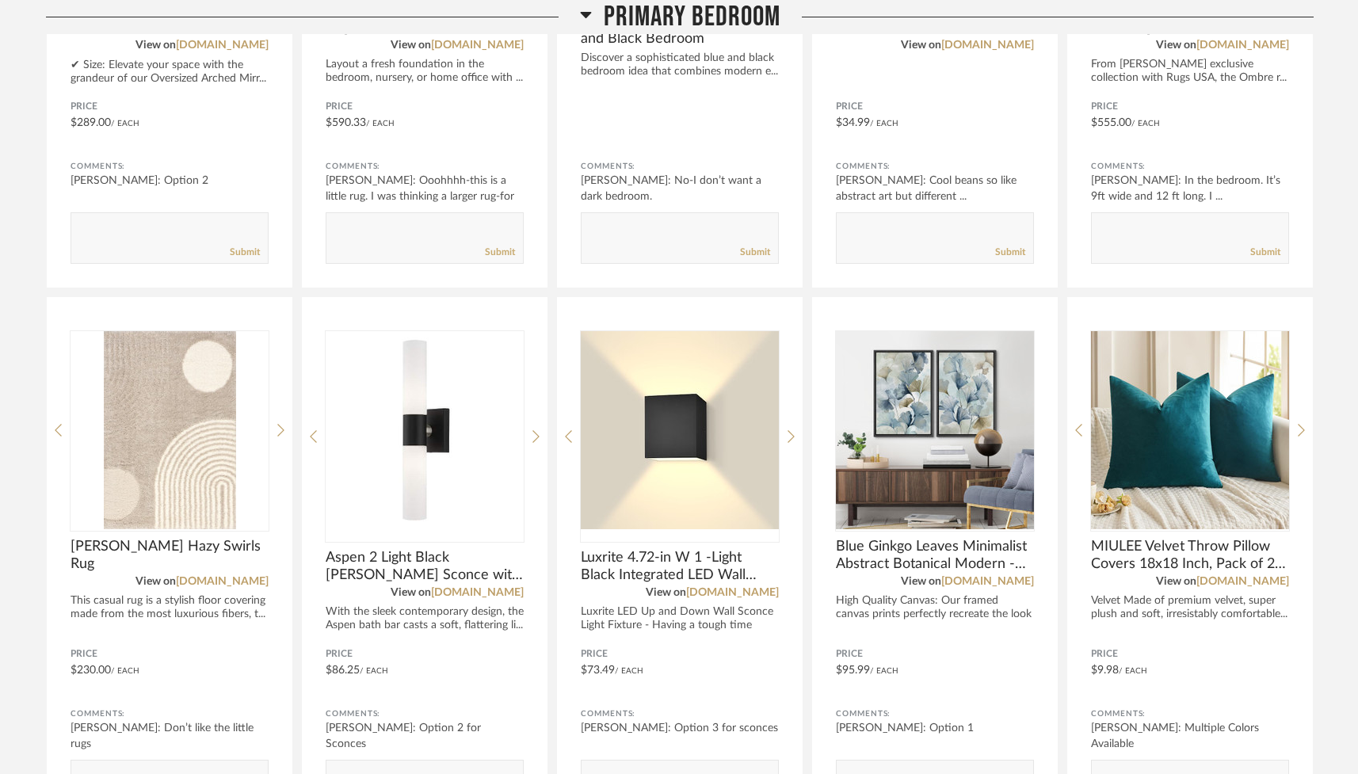
scroll to position [3374, 0]
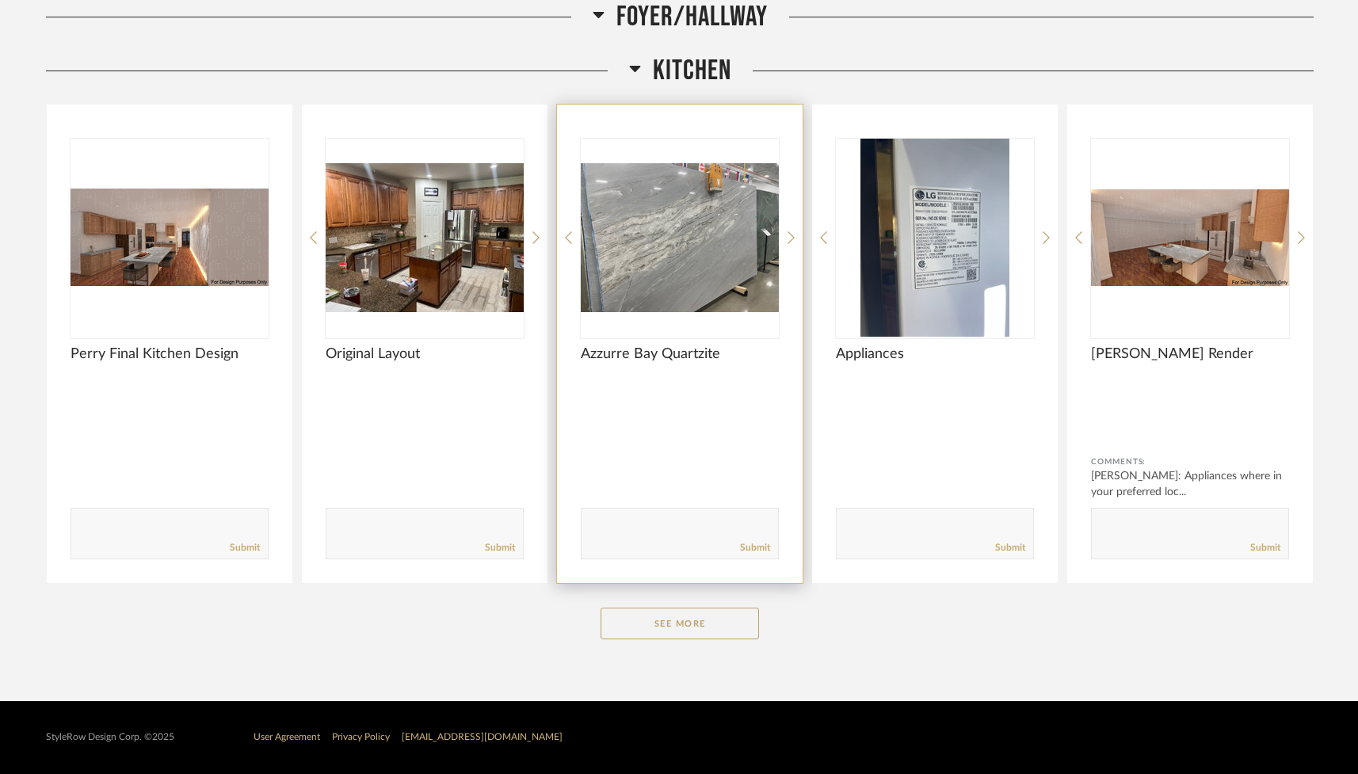
scroll to position [2188, 0]
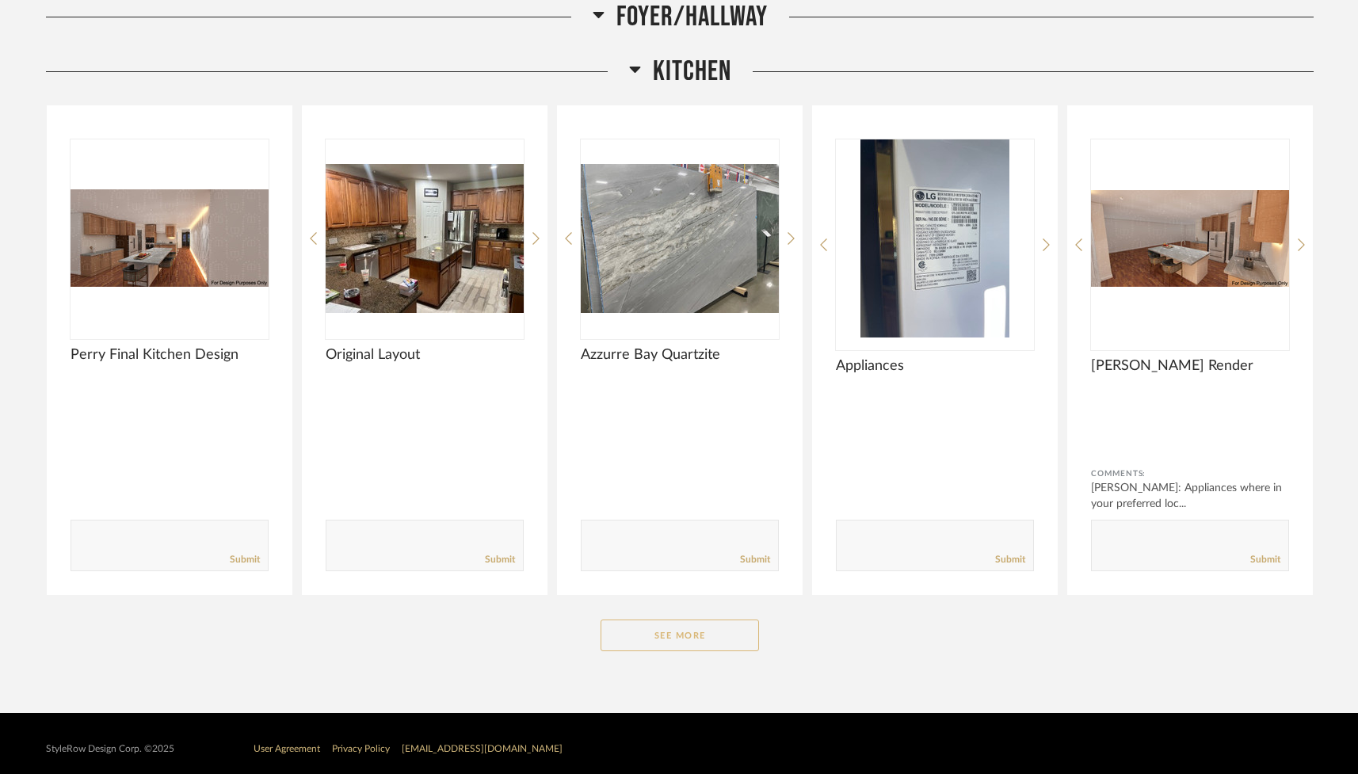
click at [685, 632] on button "See More" at bounding box center [680, 636] width 158 height 32
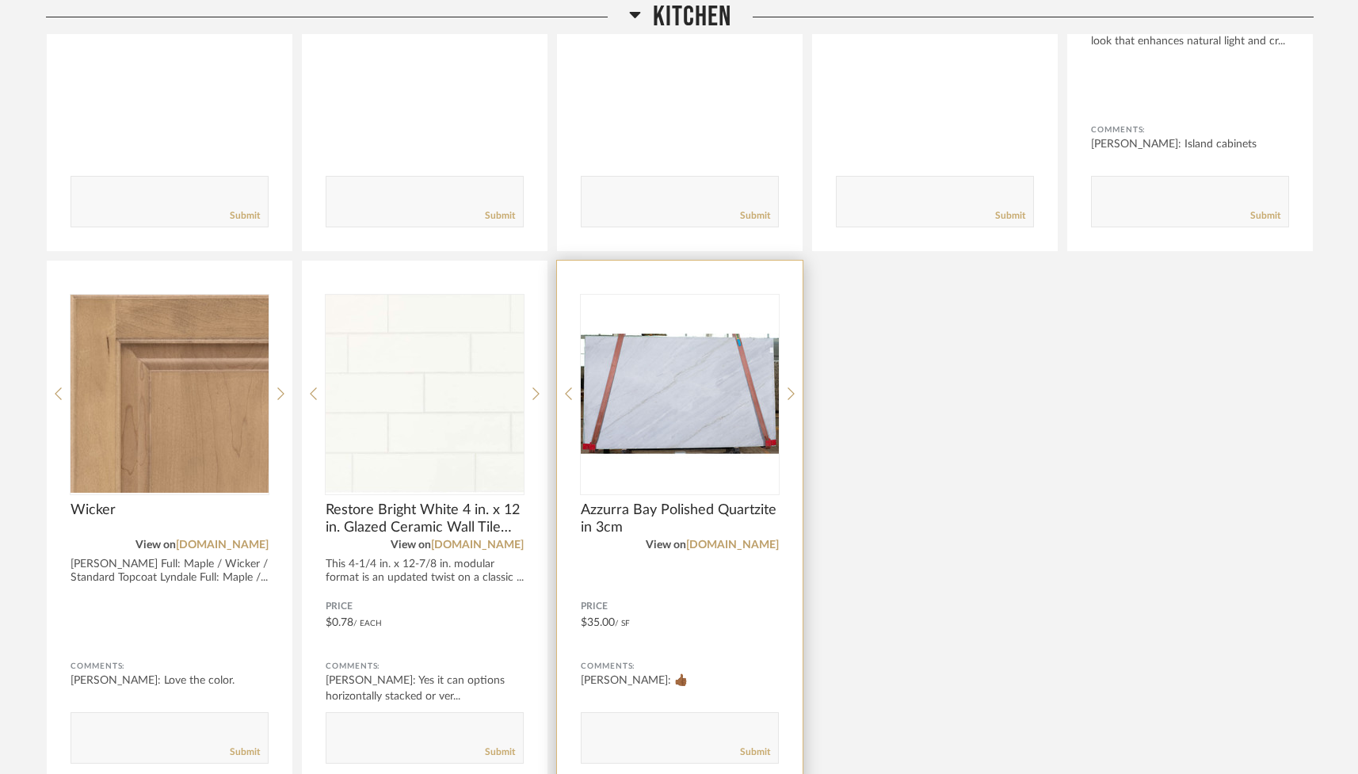
scroll to position [3602, 0]
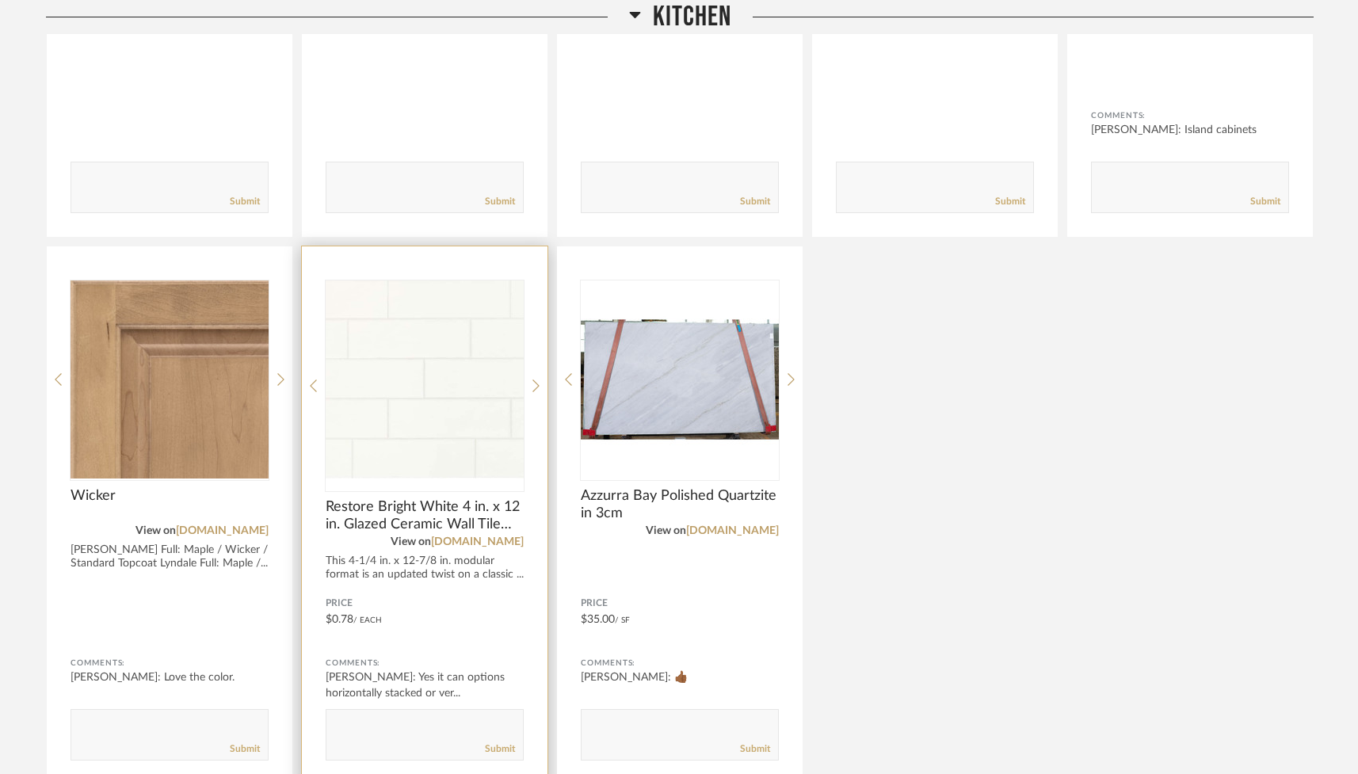
click at [485, 406] on img "0" at bounding box center [425, 379] width 198 height 198
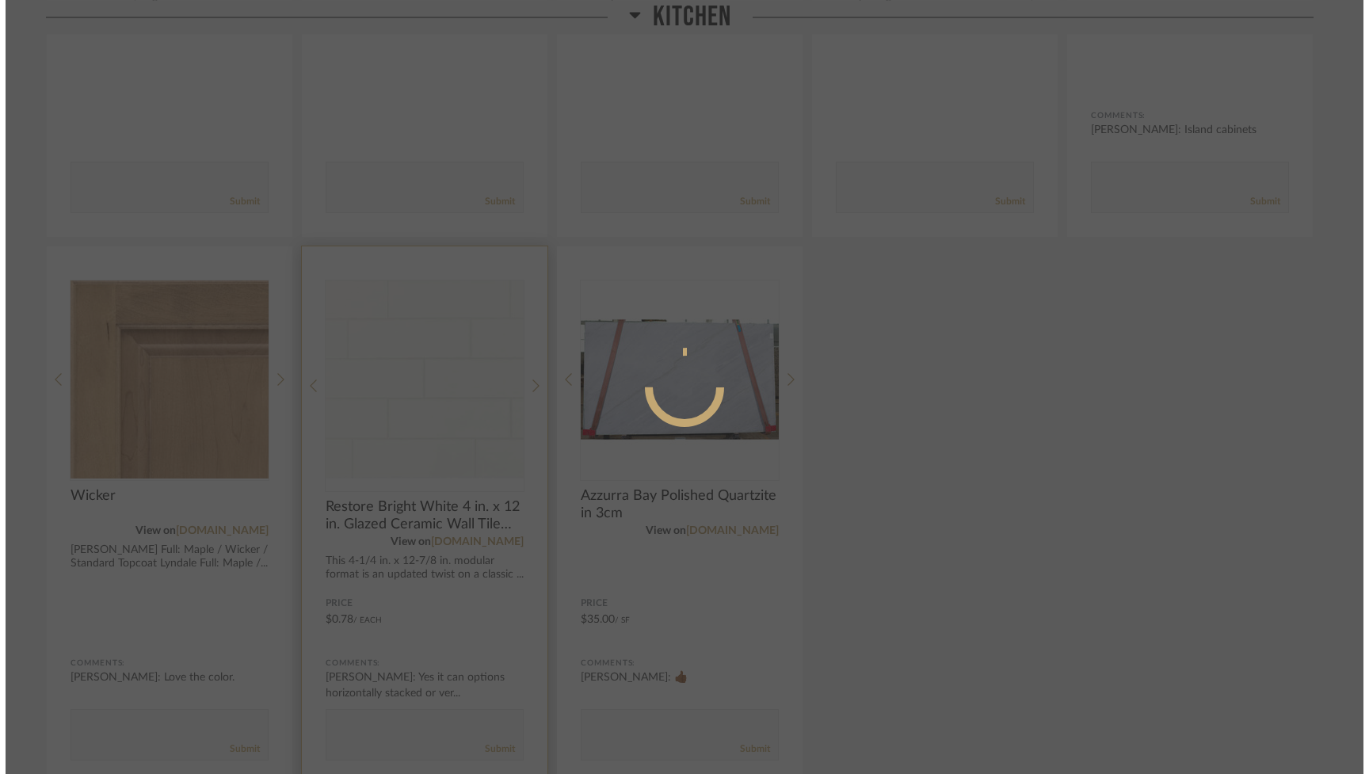
scroll to position [0, 0]
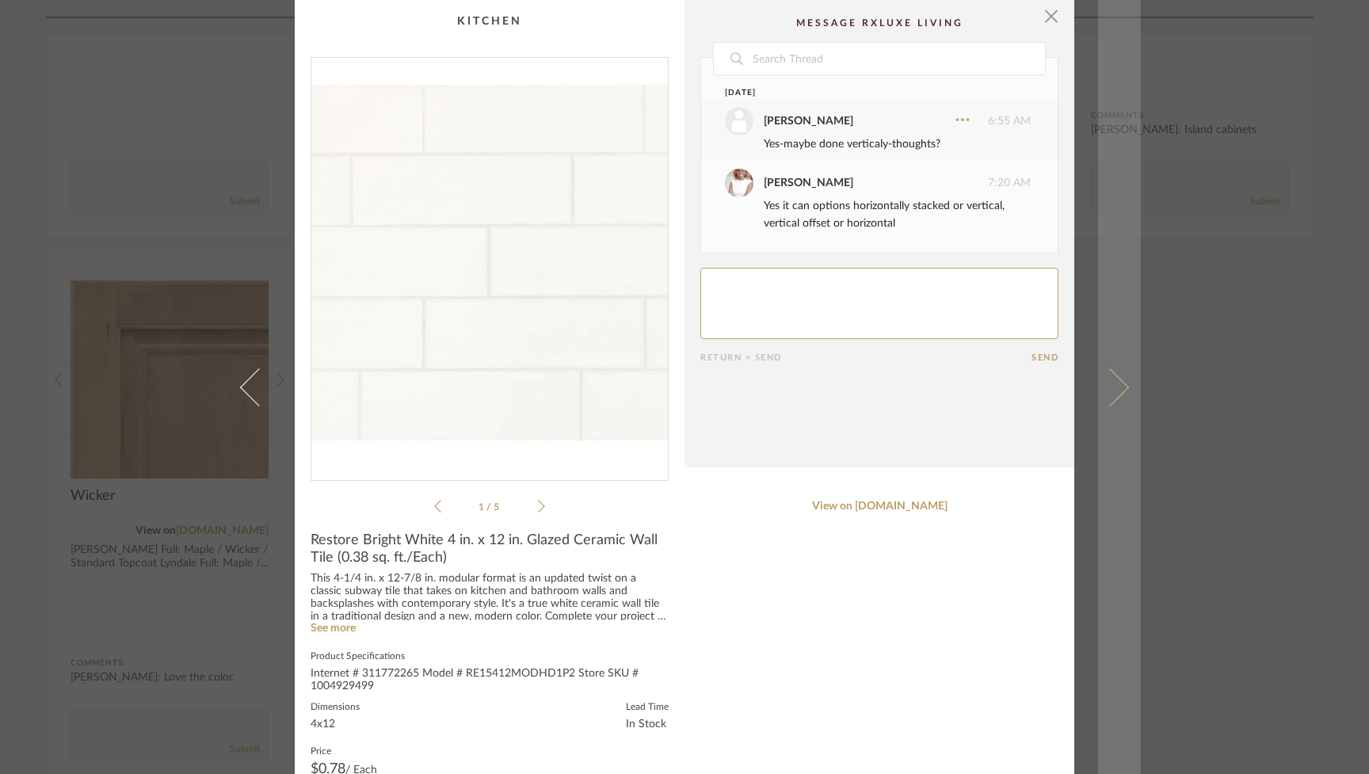
click at [1117, 386] on span at bounding box center [1110, 387] width 38 height 38
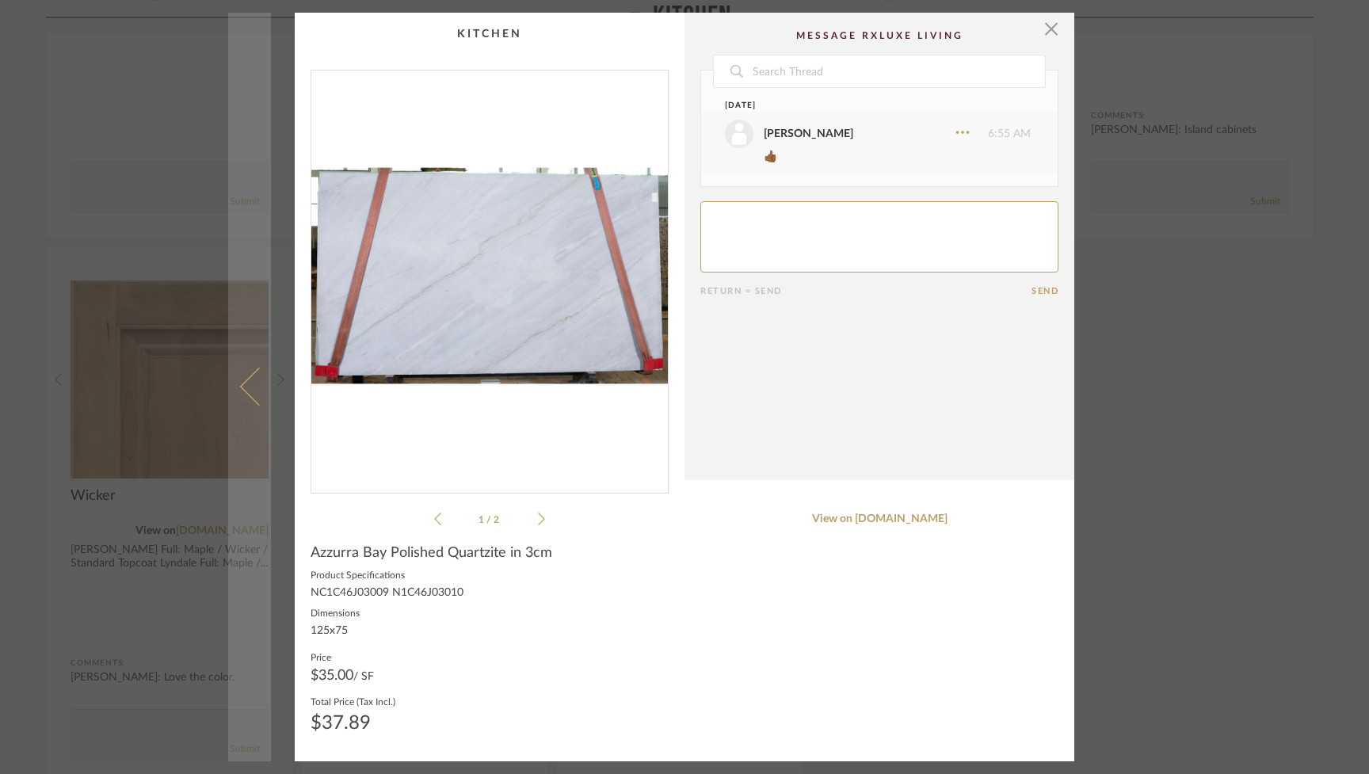
click at [242, 399] on link at bounding box center [249, 387] width 43 height 749
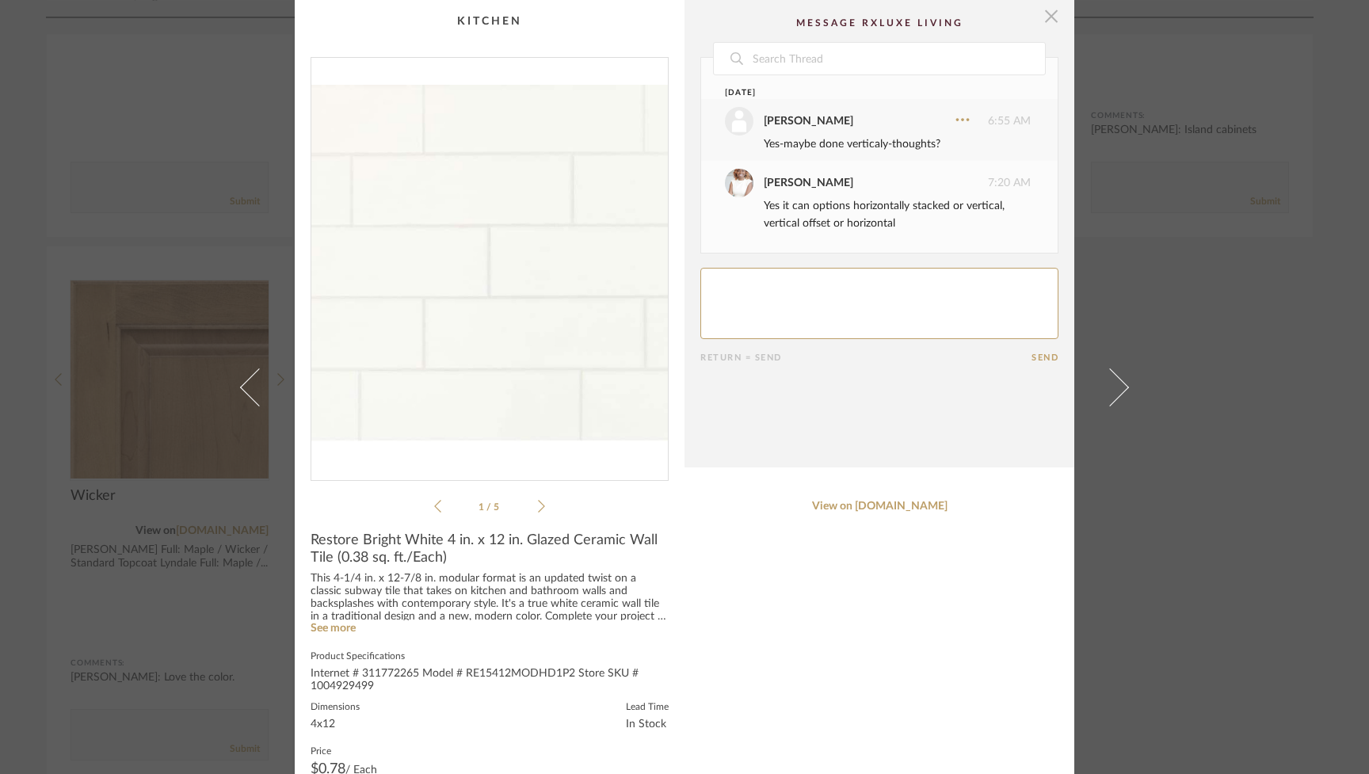
click at [1047, 16] on span "button" at bounding box center [1052, 16] width 32 height 32
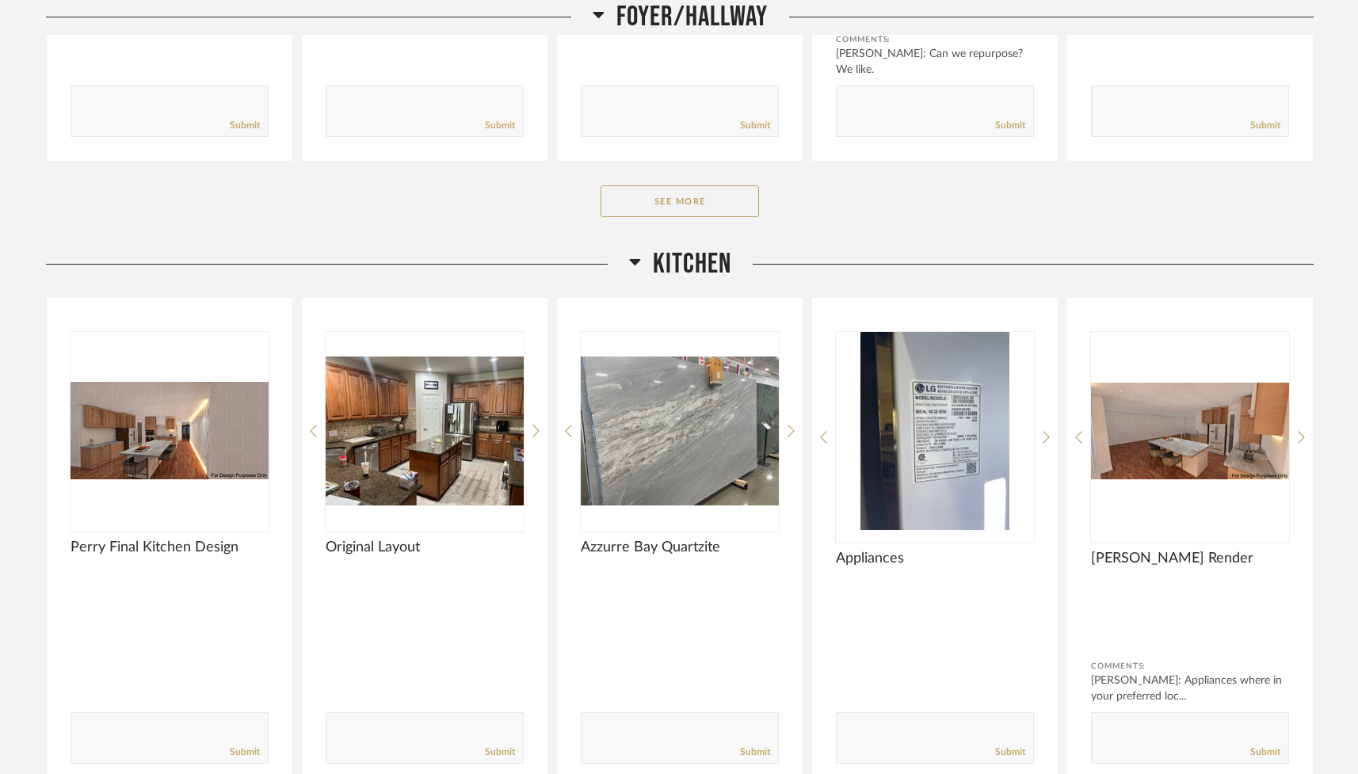
scroll to position [1994, 0]
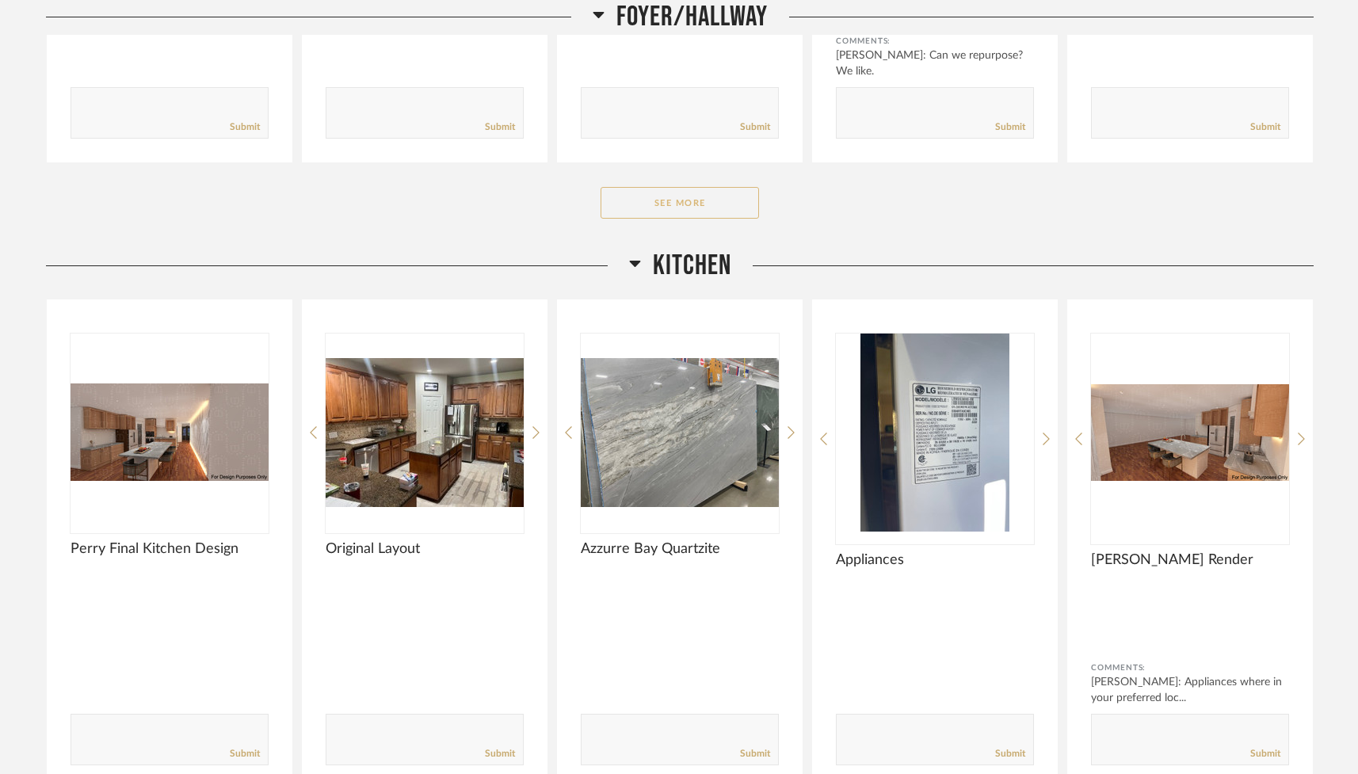
click at [701, 211] on button "See More" at bounding box center [680, 203] width 158 height 32
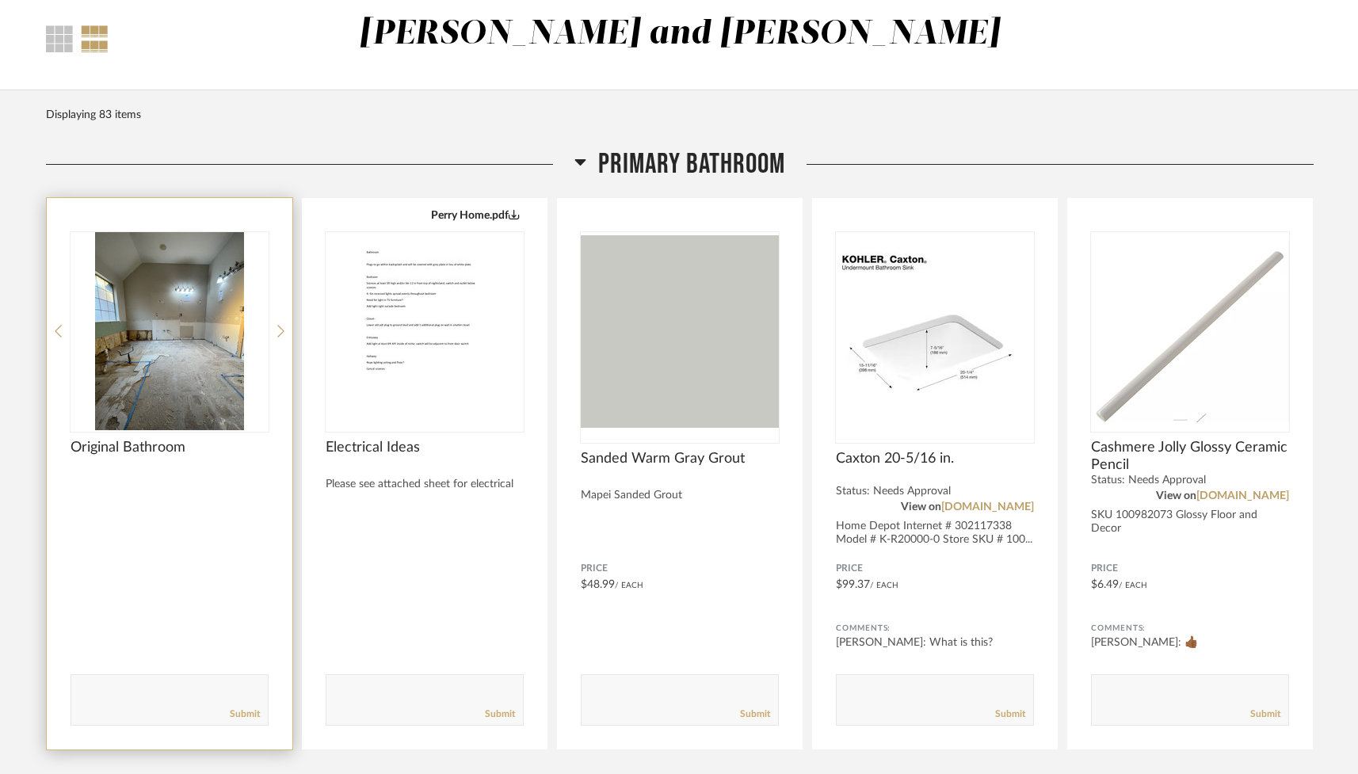
scroll to position [81, 0]
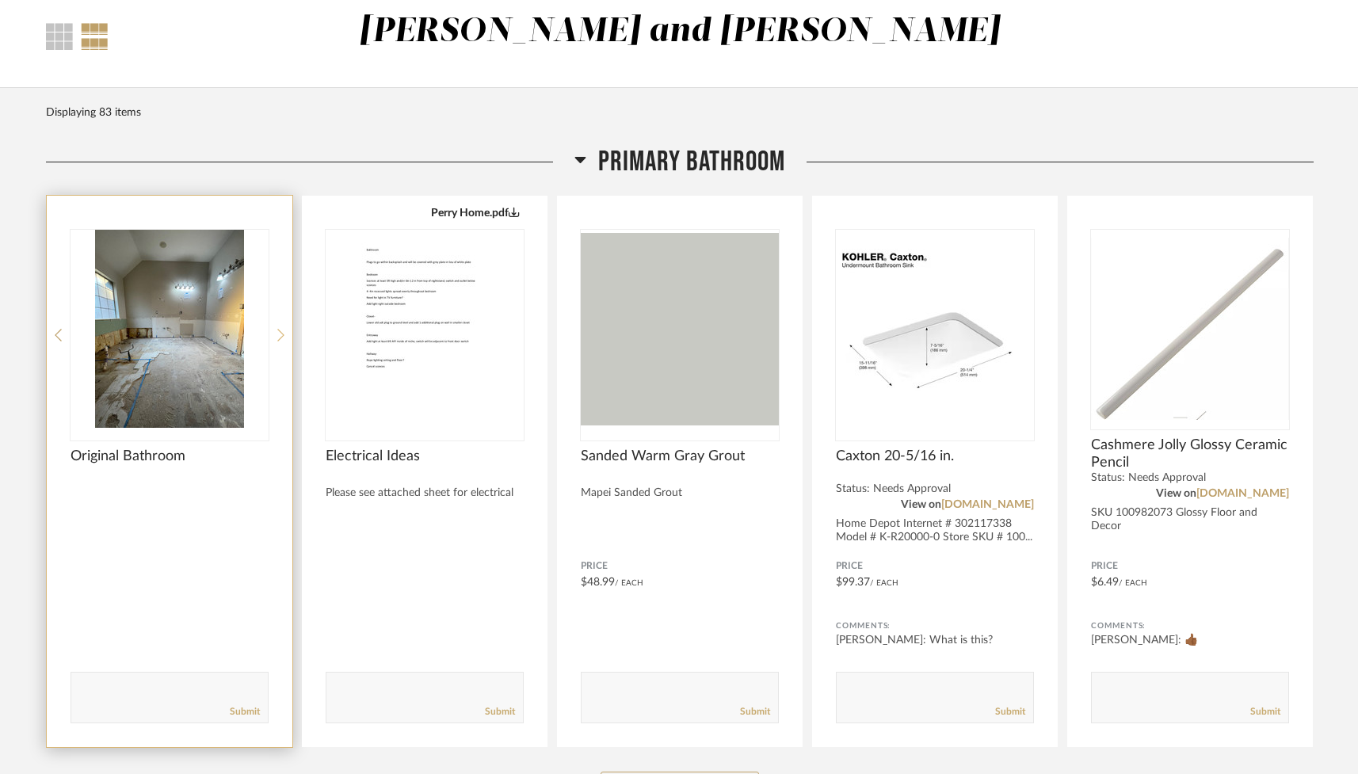
click at [278, 332] on icon at bounding box center [280, 335] width 7 height 14
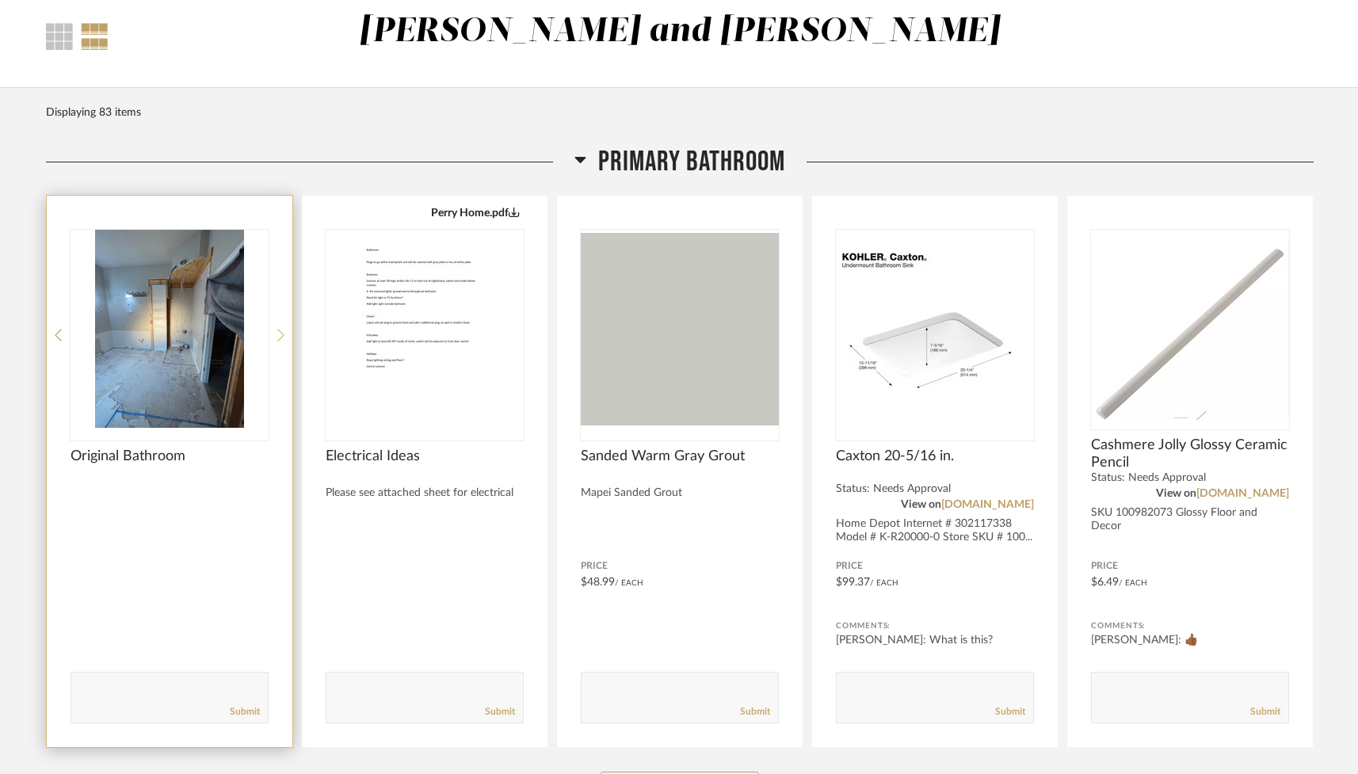
click at [278, 333] on icon at bounding box center [280, 335] width 7 height 14
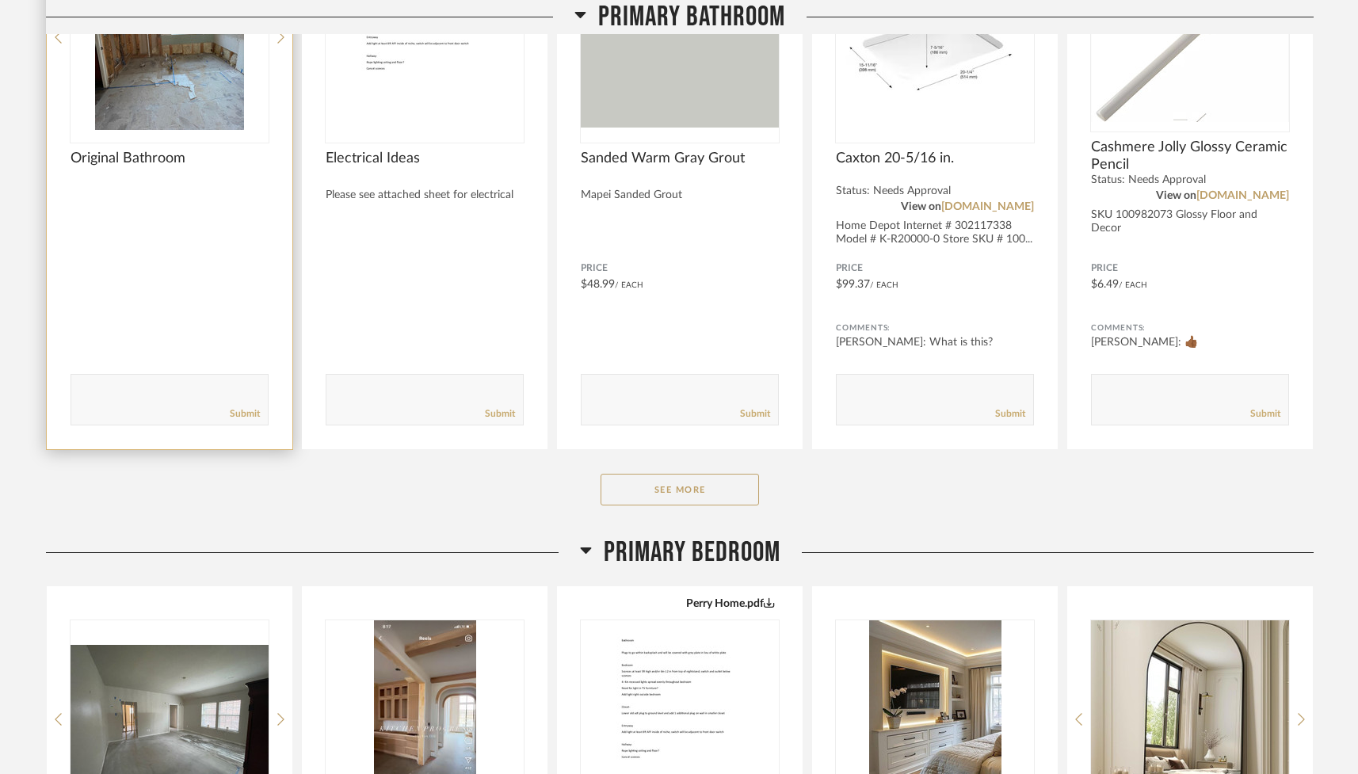
scroll to position [380, 0]
click at [669, 491] on button "See More" at bounding box center [680, 489] width 158 height 32
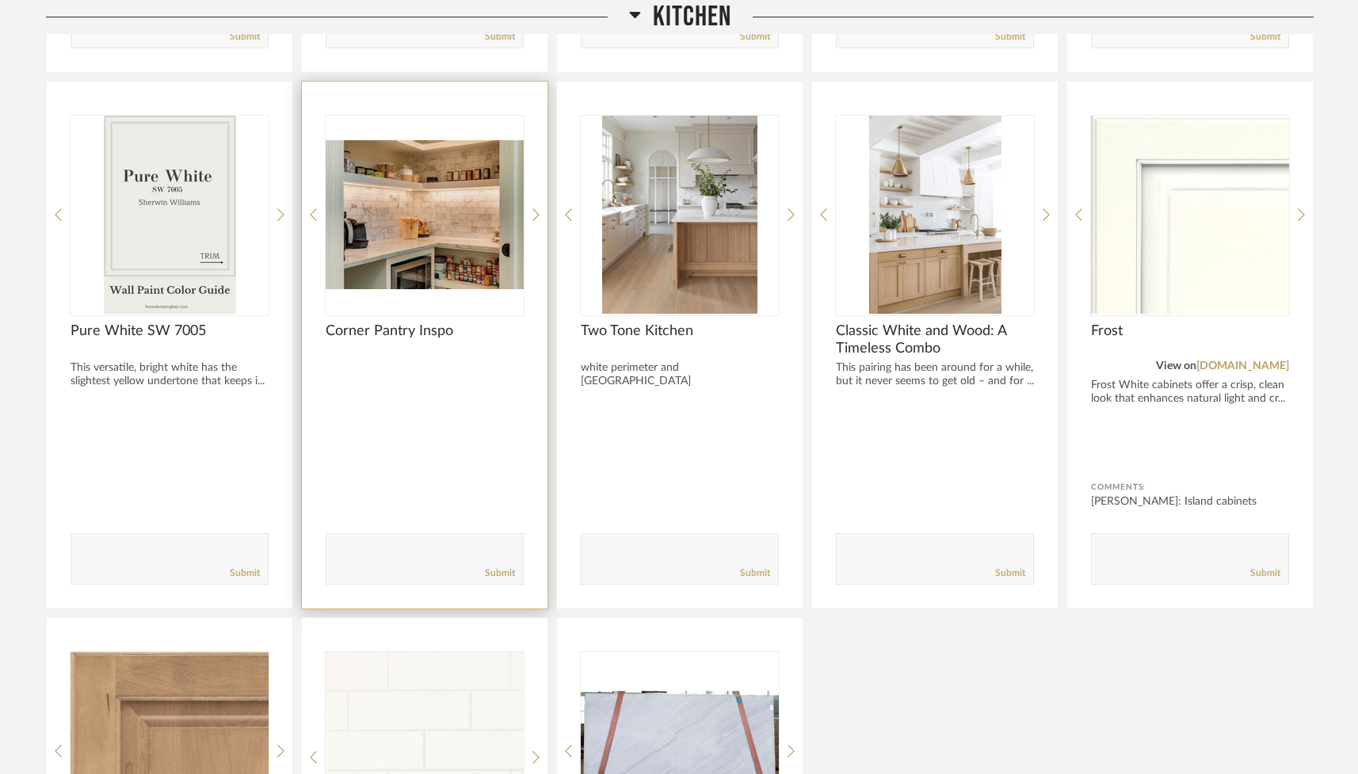
scroll to position [6443, 0]
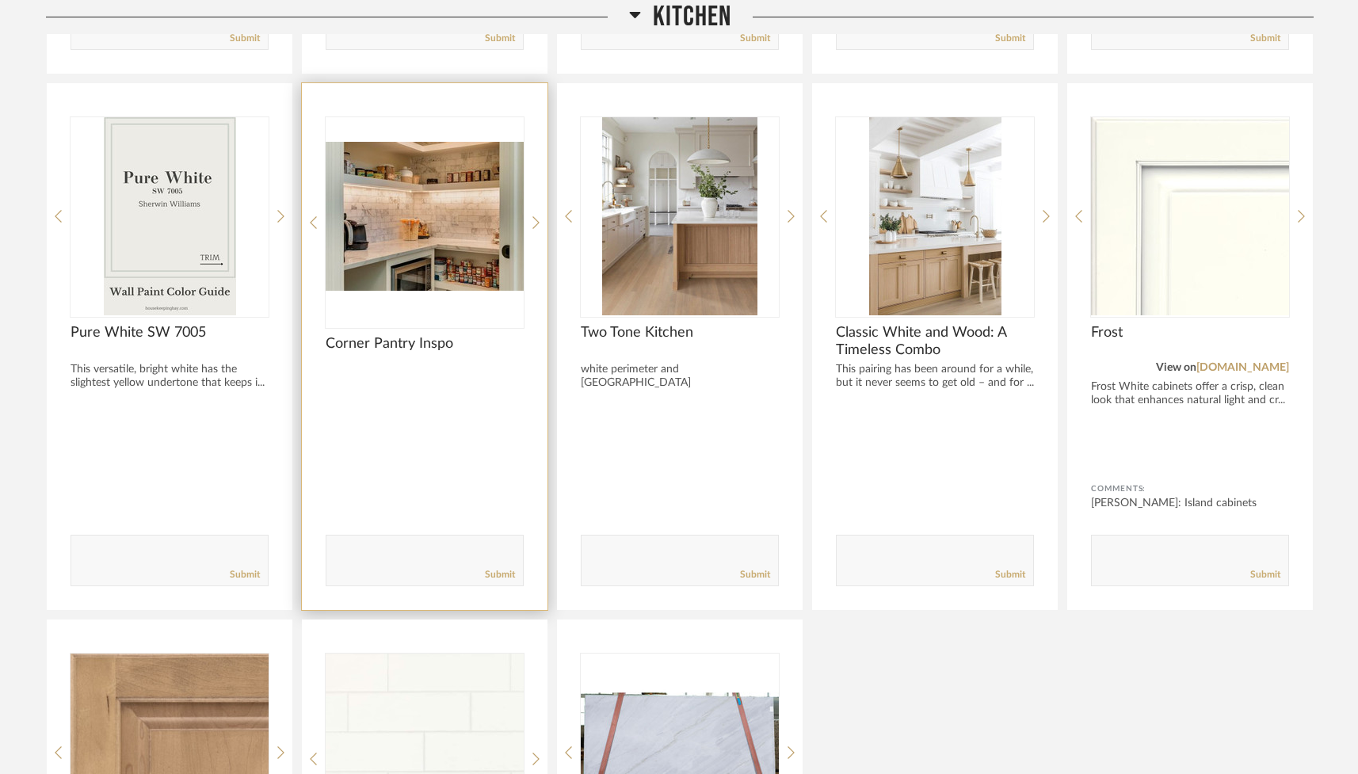
click at [469, 226] on img "0" at bounding box center [425, 216] width 198 height 198
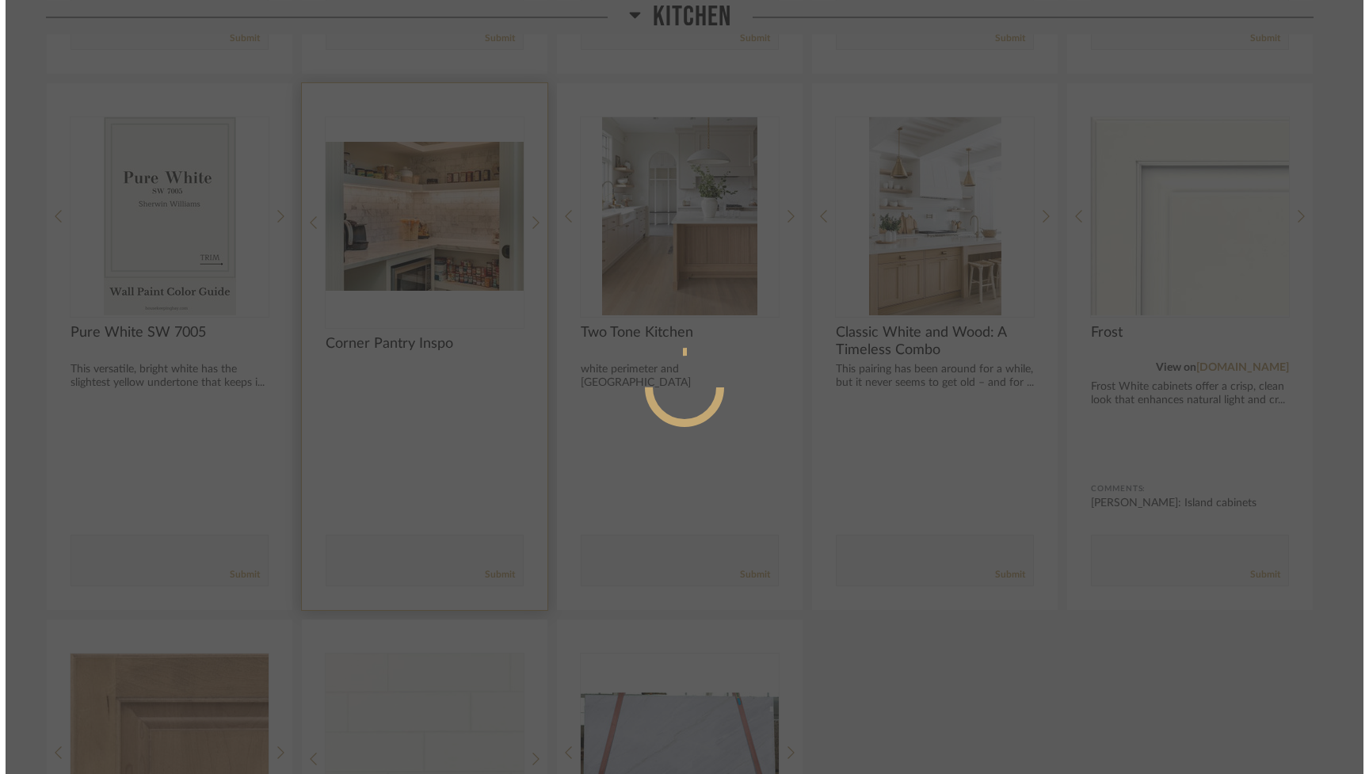
scroll to position [0, 0]
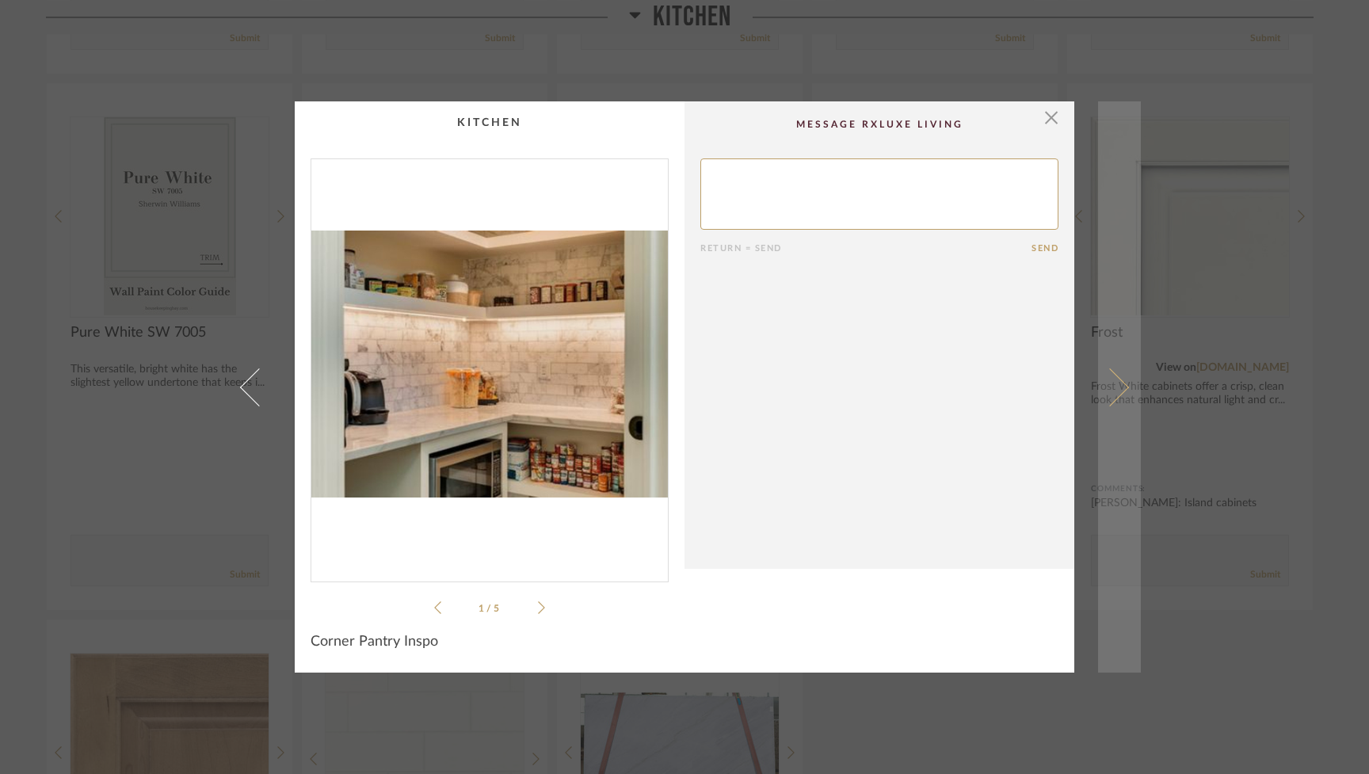
click at [1114, 379] on span at bounding box center [1110, 387] width 38 height 38
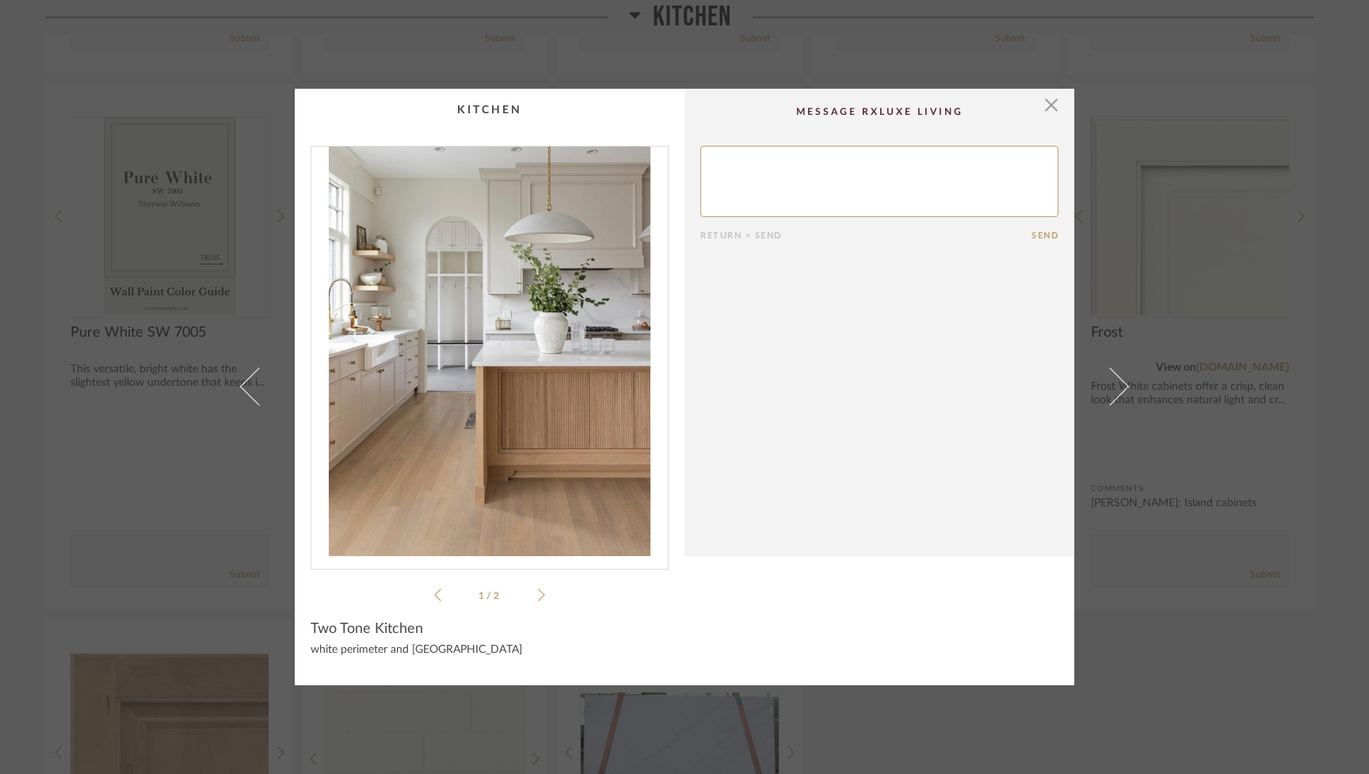
click at [1114, 379] on span at bounding box center [1110, 387] width 38 height 38
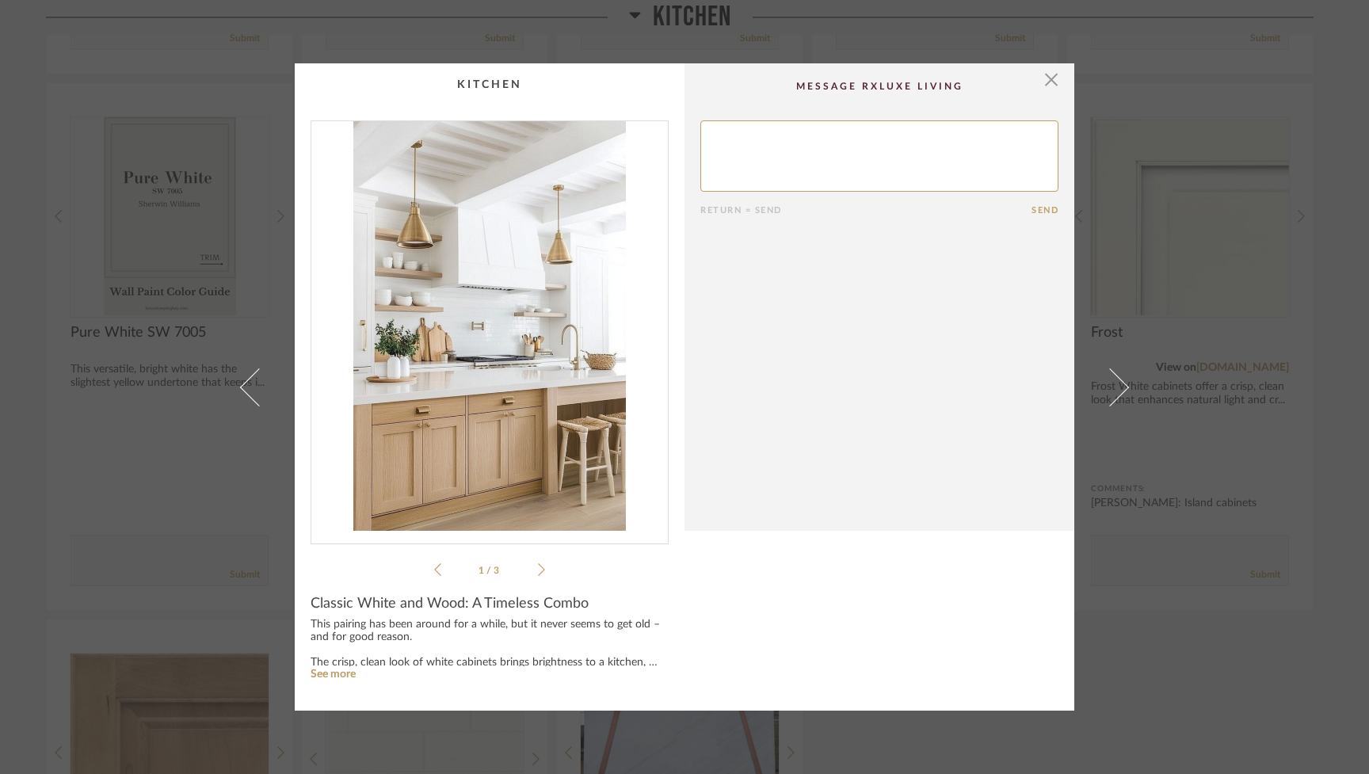
click at [1114, 379] on span at bounding box center [1110, 387] width 38 height 38
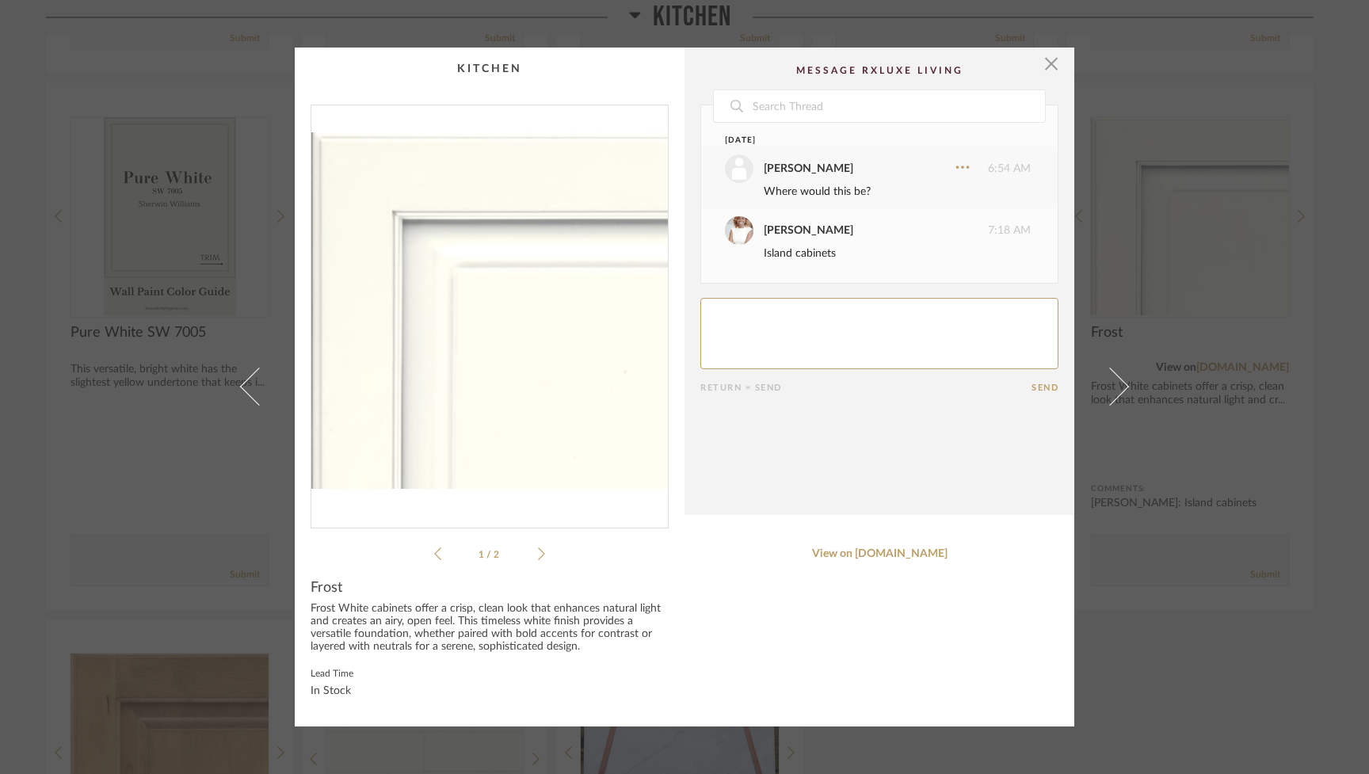
click at [1114, 379] on span at bounding box center [1110, 387] width 38 height 38
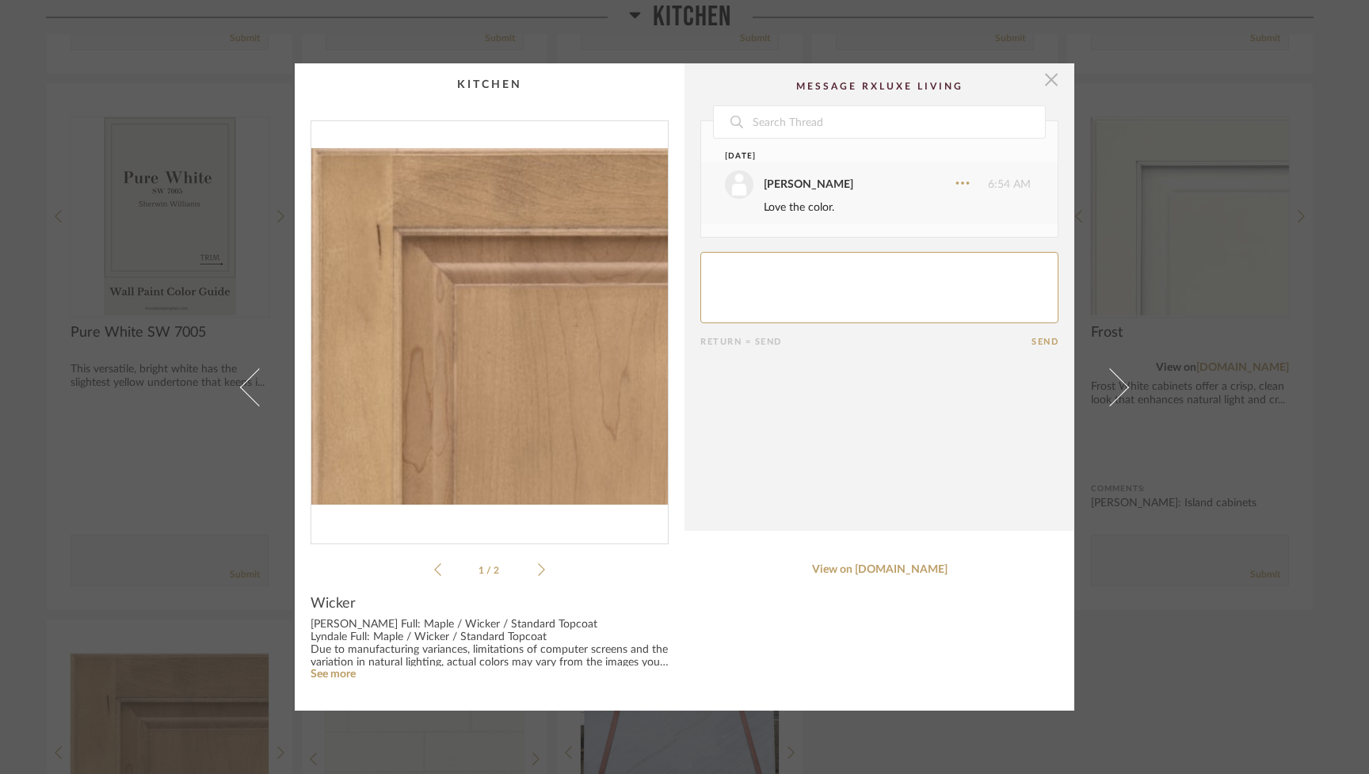
click at [1046, 83] on span "button" at bounding box center [1052, 79] width 32 height 32
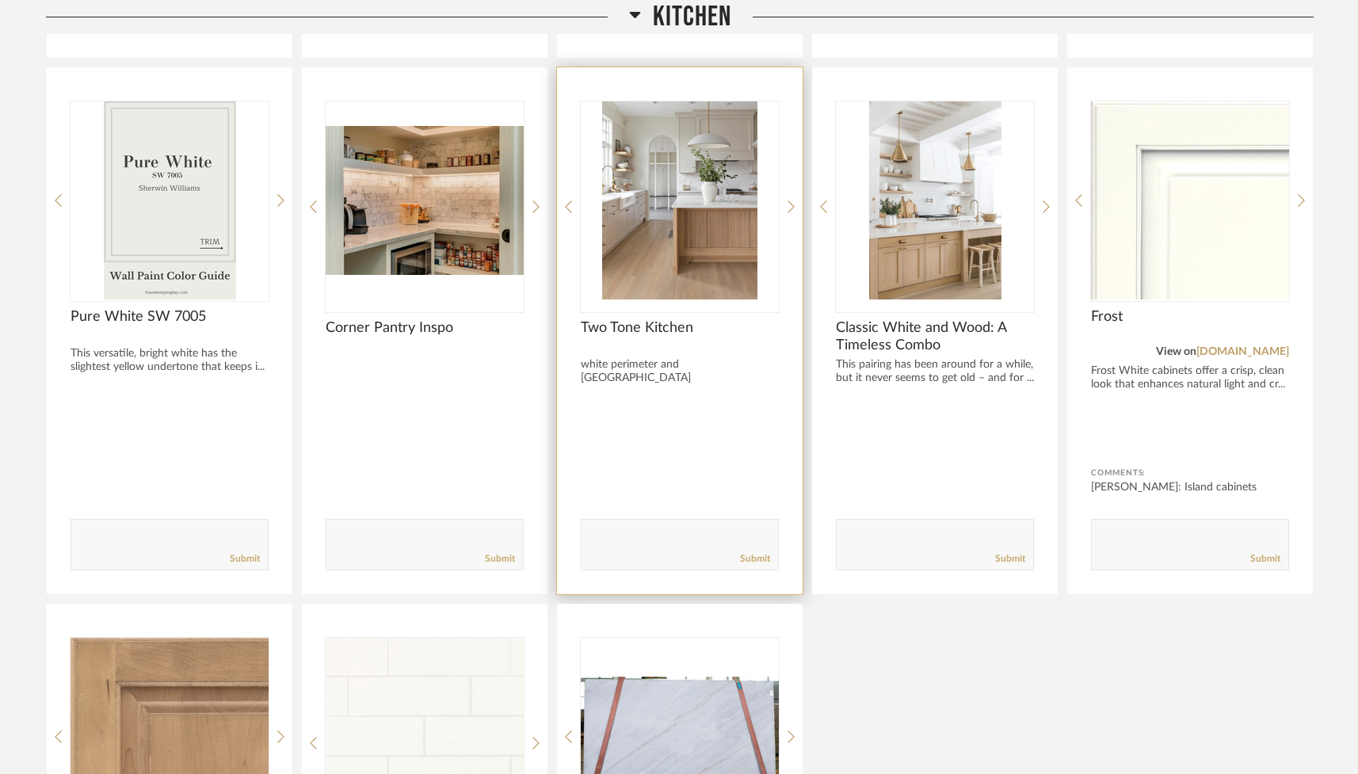
scroll to position [6464, 0]
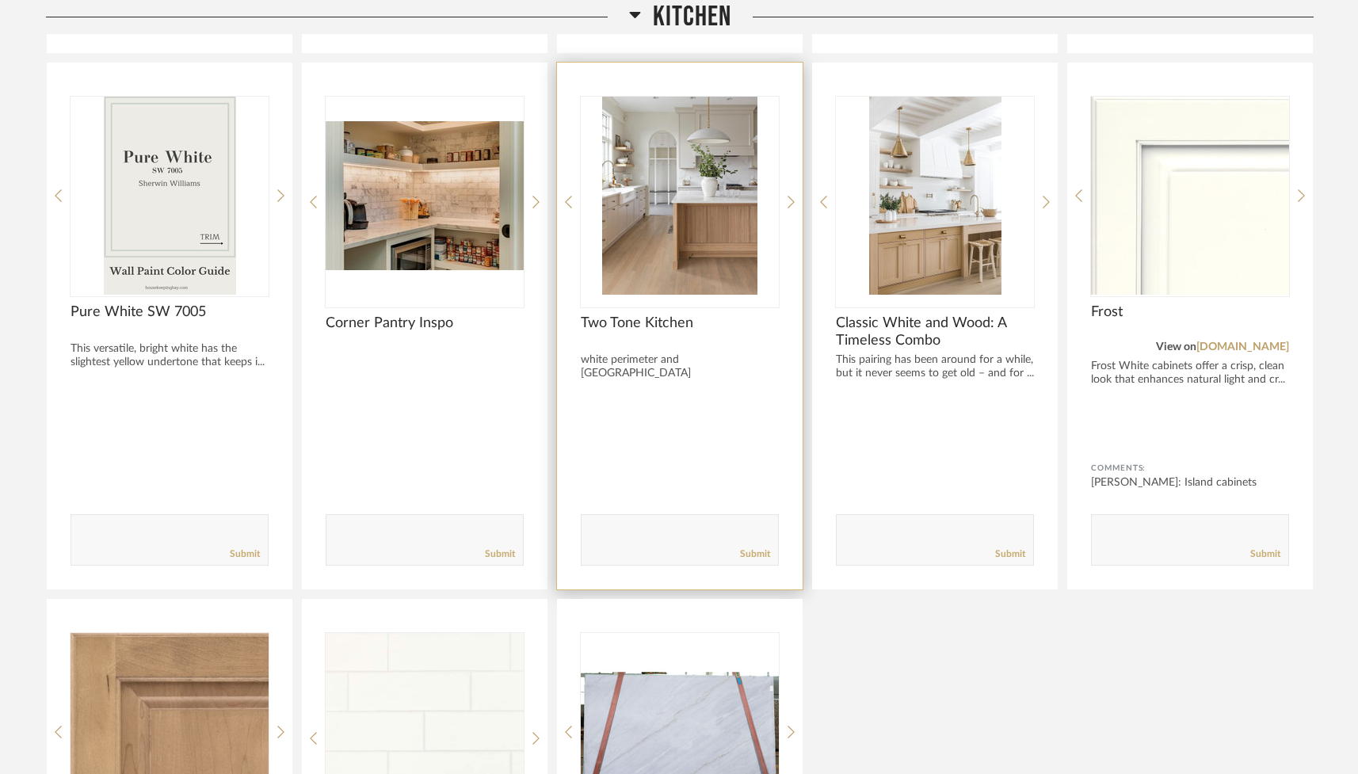
click at [733, 181] on img "0" at bounding box center [680, 196] width 198 height 198
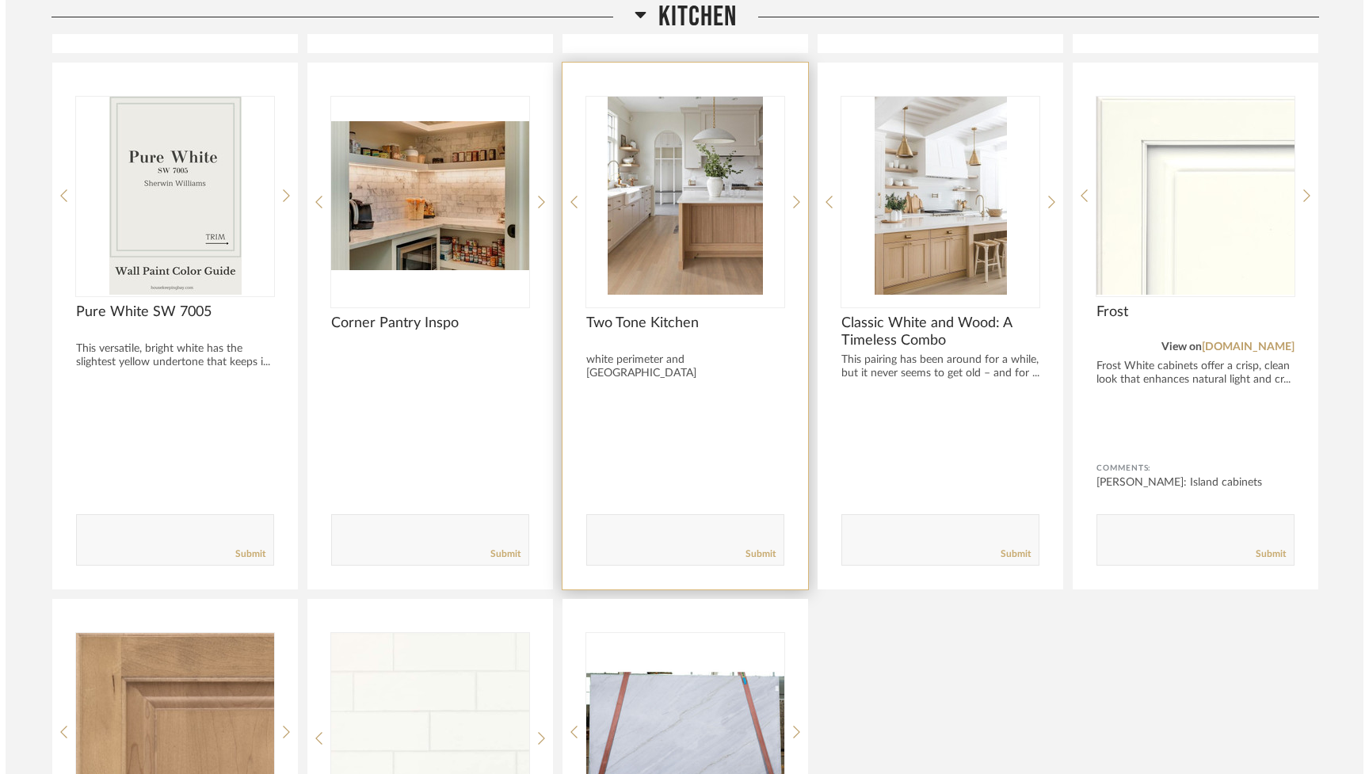
scroll to position [0, 0]
